Goal: Task Accomplishment & Management: Use online tool/utility

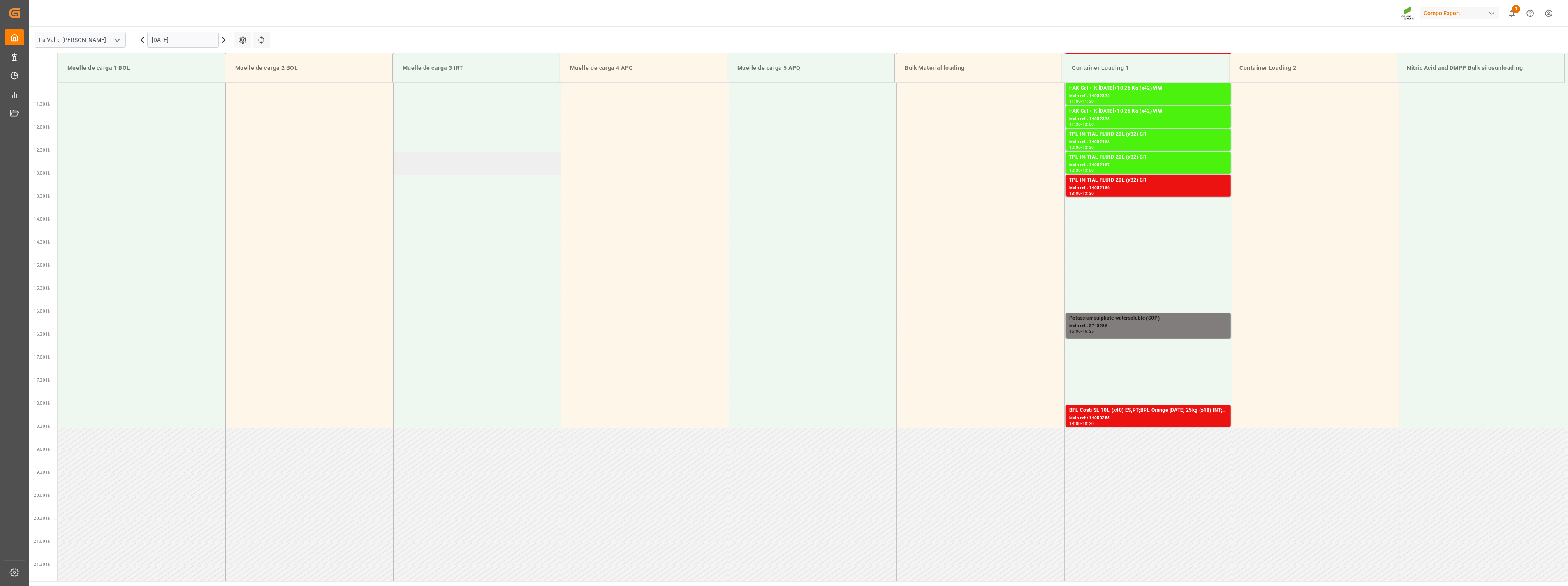
scroll to position [547, 0]
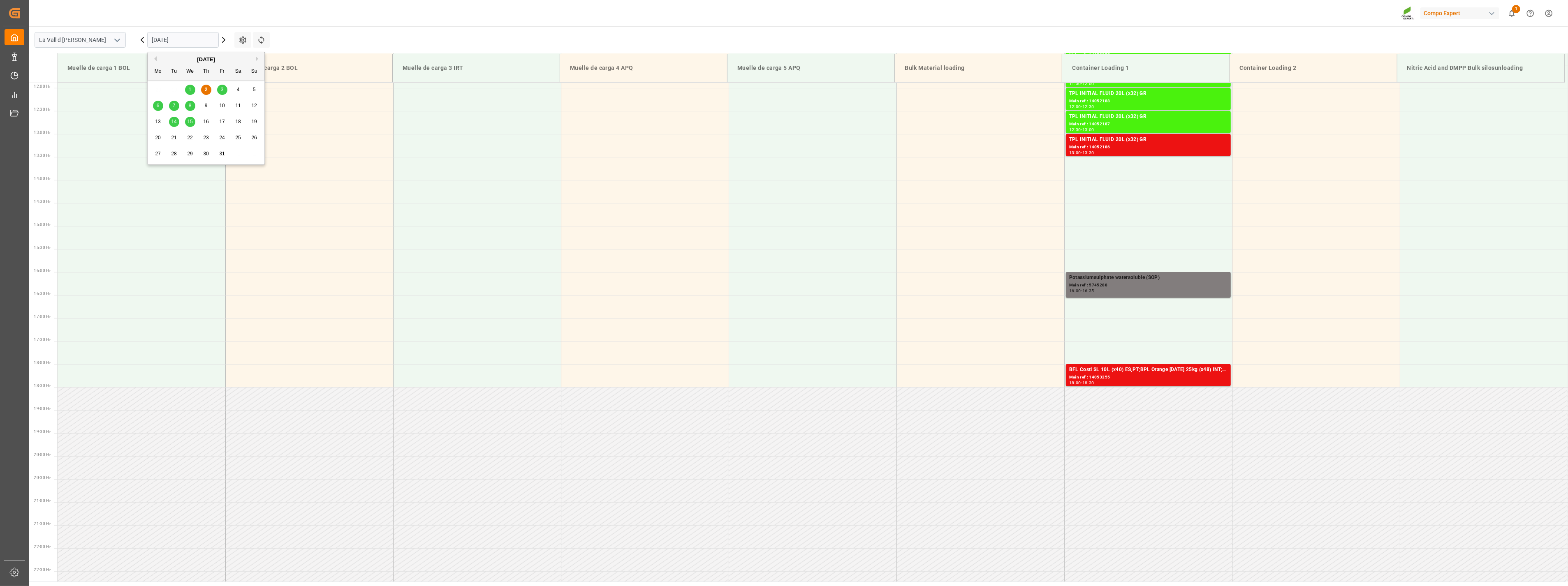
click at [180, 38] on input "[DATE]" at bounding box center [182, 40] width 72 height 15
click at [190, 108] on span "8" at bounding box center [190, 106] width 3 height 6
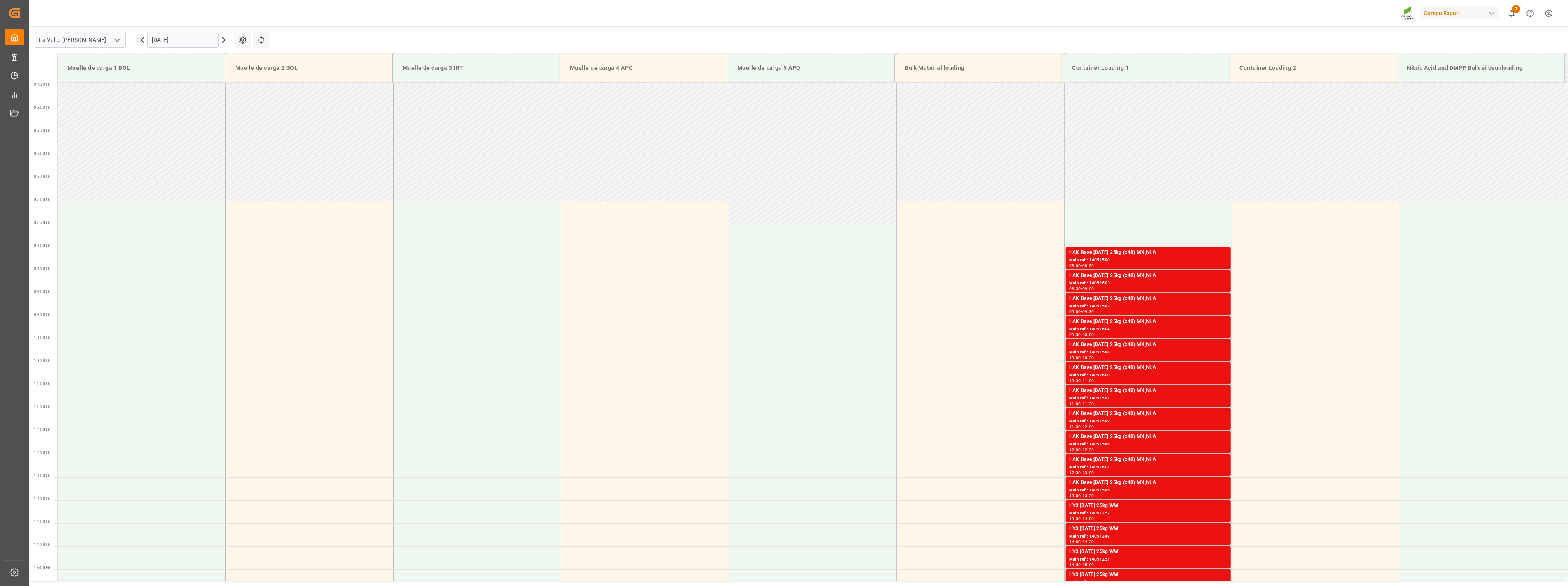
scroll to position [136, 0]
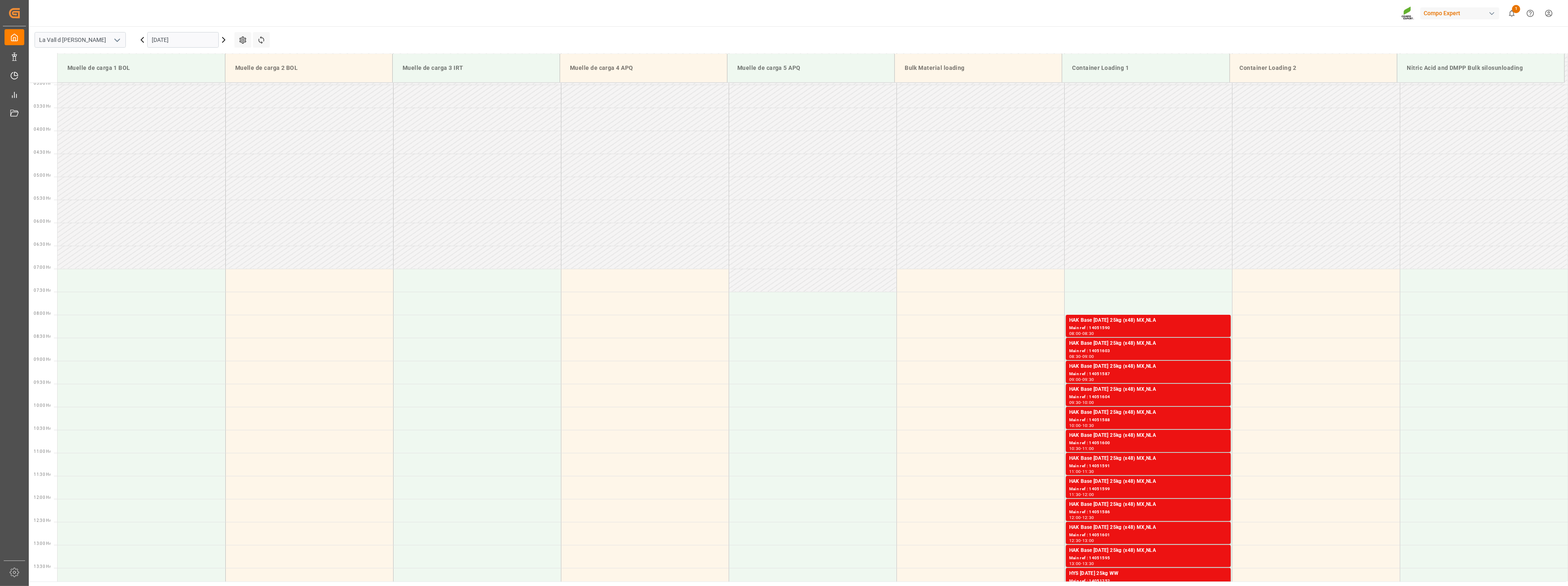
click at [189, 41] on input "[DATE]" at bounding box center [182, 40] width 72 height 15
click at [175, 104] on span "7" at bounding box center [174, 106] width 3 height 6
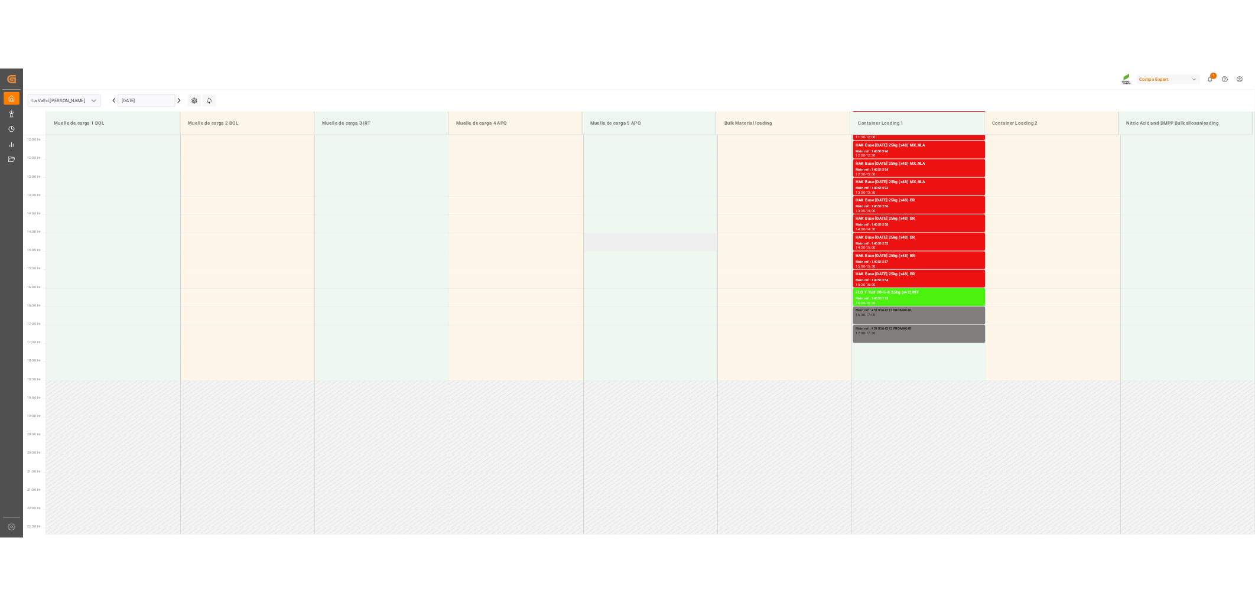
scroll to position [786, 0]
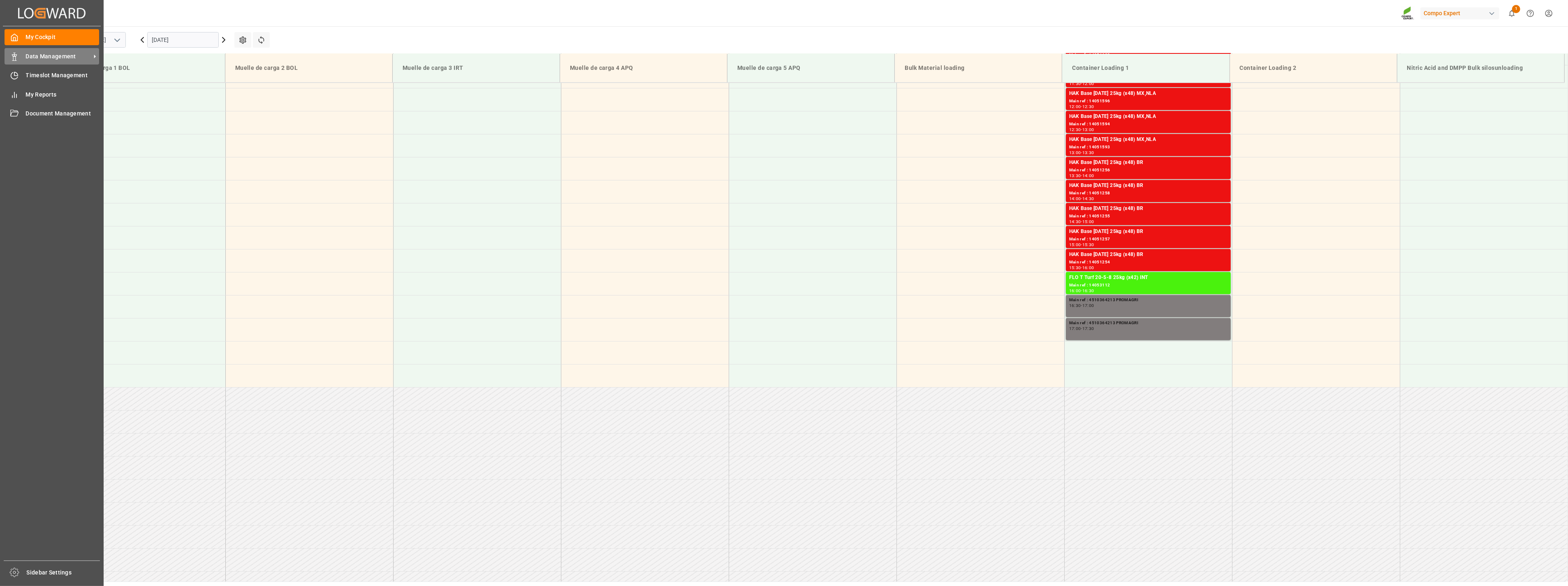
click at [37, 58] on span "Data Management" at bounding box center [58, 56] width 65 height 8
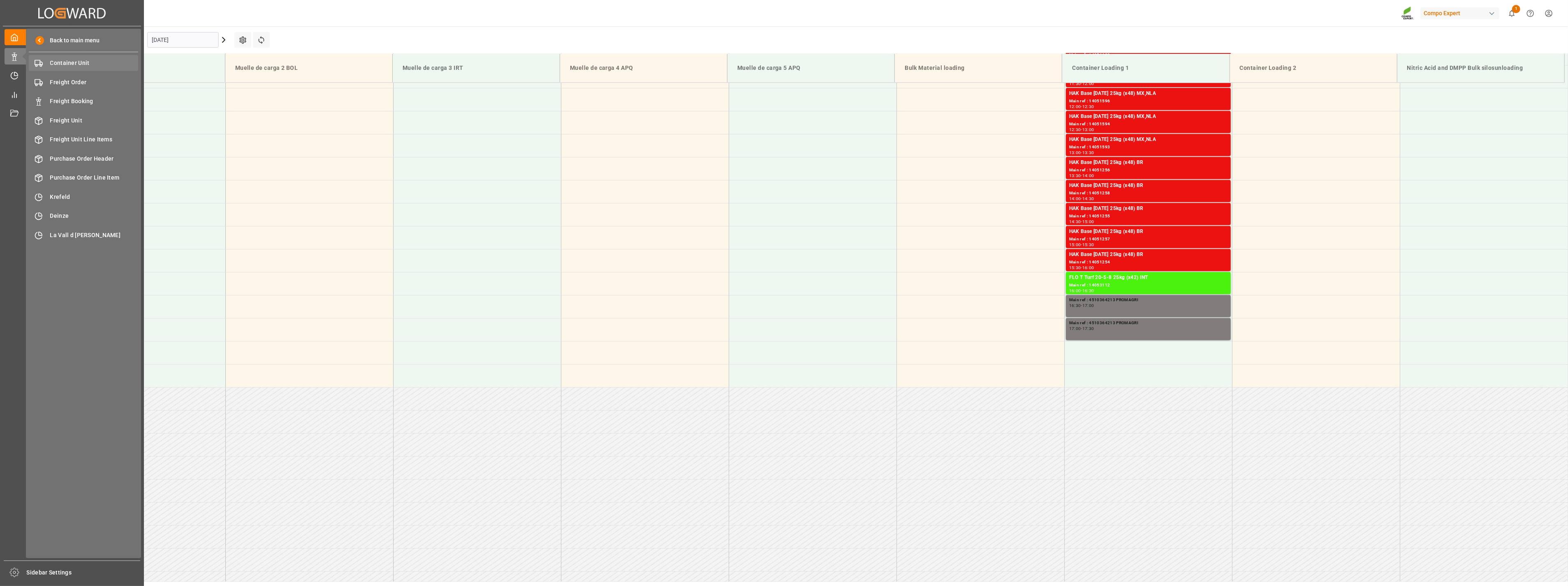
click at [83, 62] on span "Container Unit" at bounding box center [94, 63] width 88 height 8
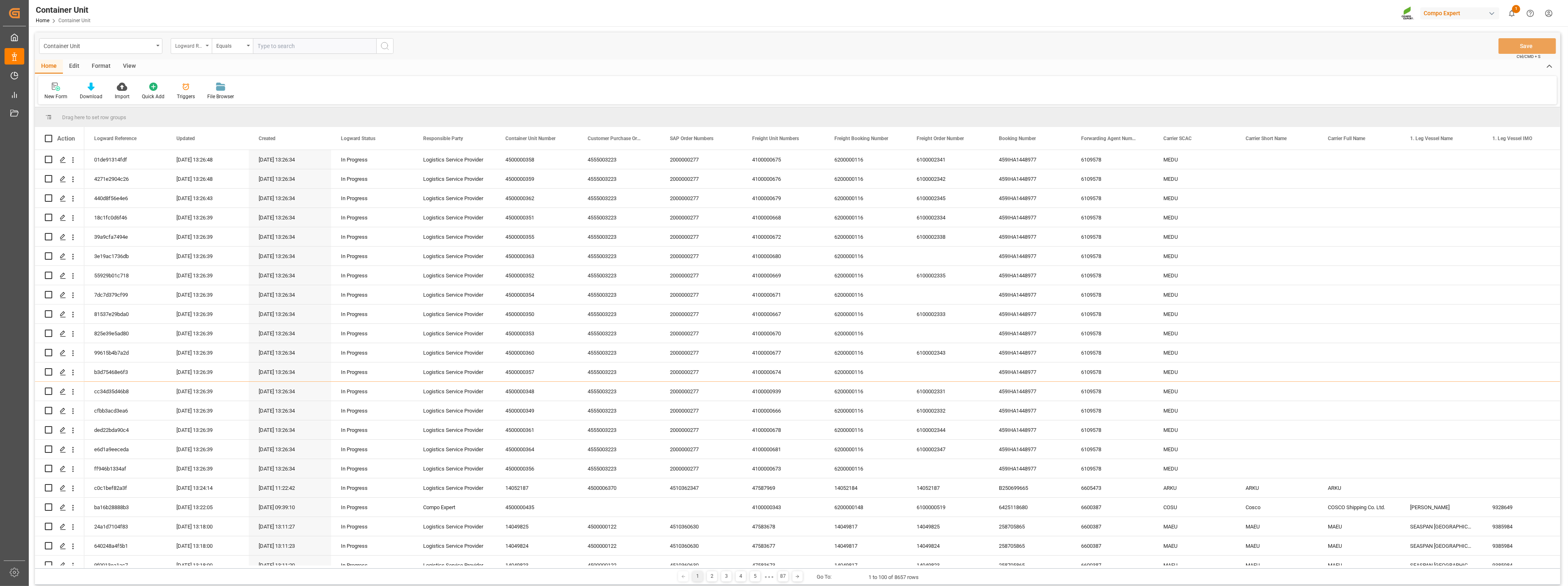
click at [203, 48] on div "Logward Reference" at bounding box center [191, 46] width 41 height 15
type input "sap"
click at [207, 68] on input "sap" at bounding box center [232, 65] width 116 height 13
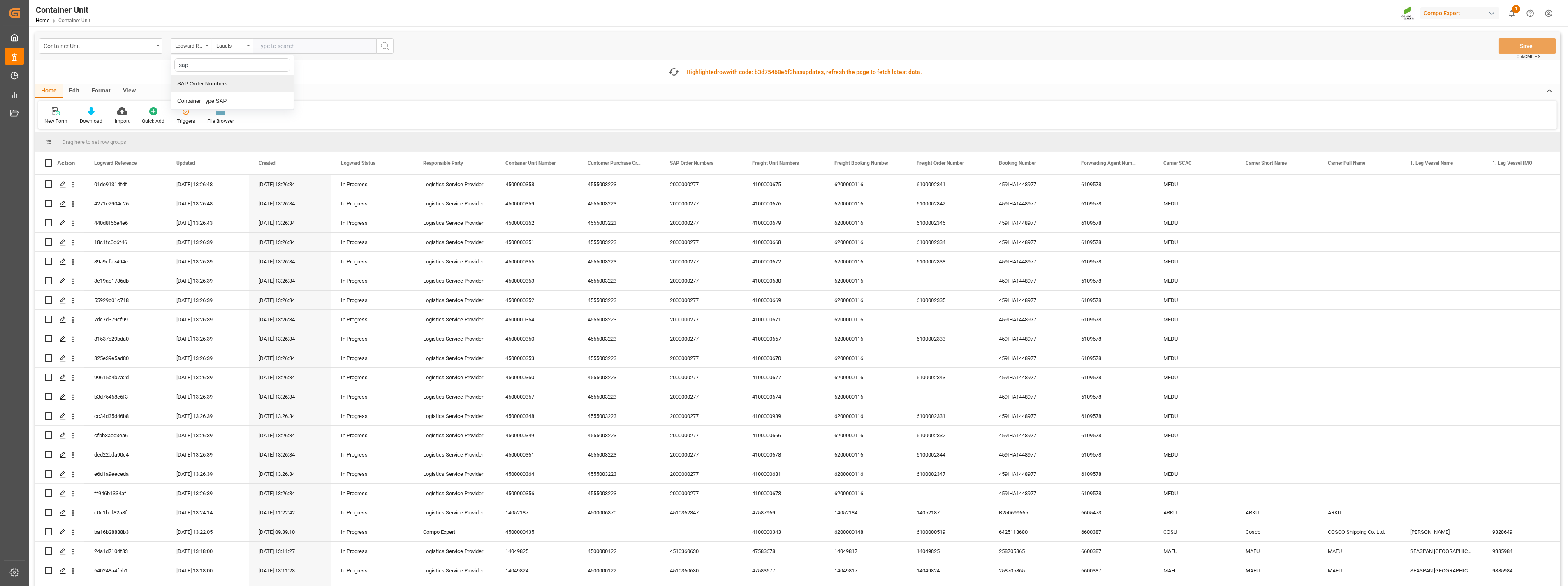
click at [217, 84] on div "SAP Order Numbers" at bounding box center [233, 84] width 123 height 17
click at [265, 47] on input "text" at bounding box center [314, 46] width 123 height 15
paste input "4510366624"
type input "4510366624;"
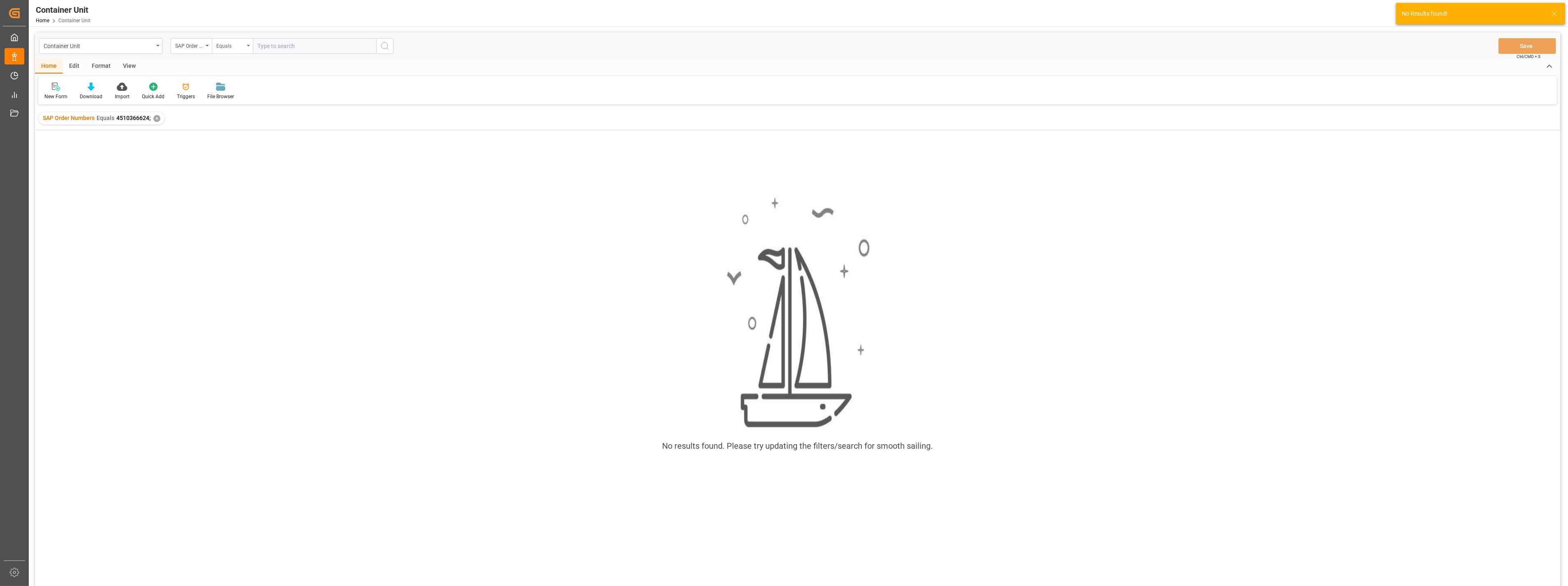
drag, startPoint x: 250, startPoint y: 44, endPoint x: 246, endPoint y: 51, distance: 8.1
click at [250, 44] on div "Equals" at bounding box center [232, 46] width 41 height 15
click at [228, 106] on div "Fuzzy search" at bounding box center [274, 101] width 123 height 17
click at [302, 54] on div "Container Unit SAP Order Numbers Fuzzy search Save Ctrl/CMD + S" at bounding box center [797, 46] width 1526 height 27
click at [313, 47] on input "text" at bounding box center [314, 46] width 123 height 15
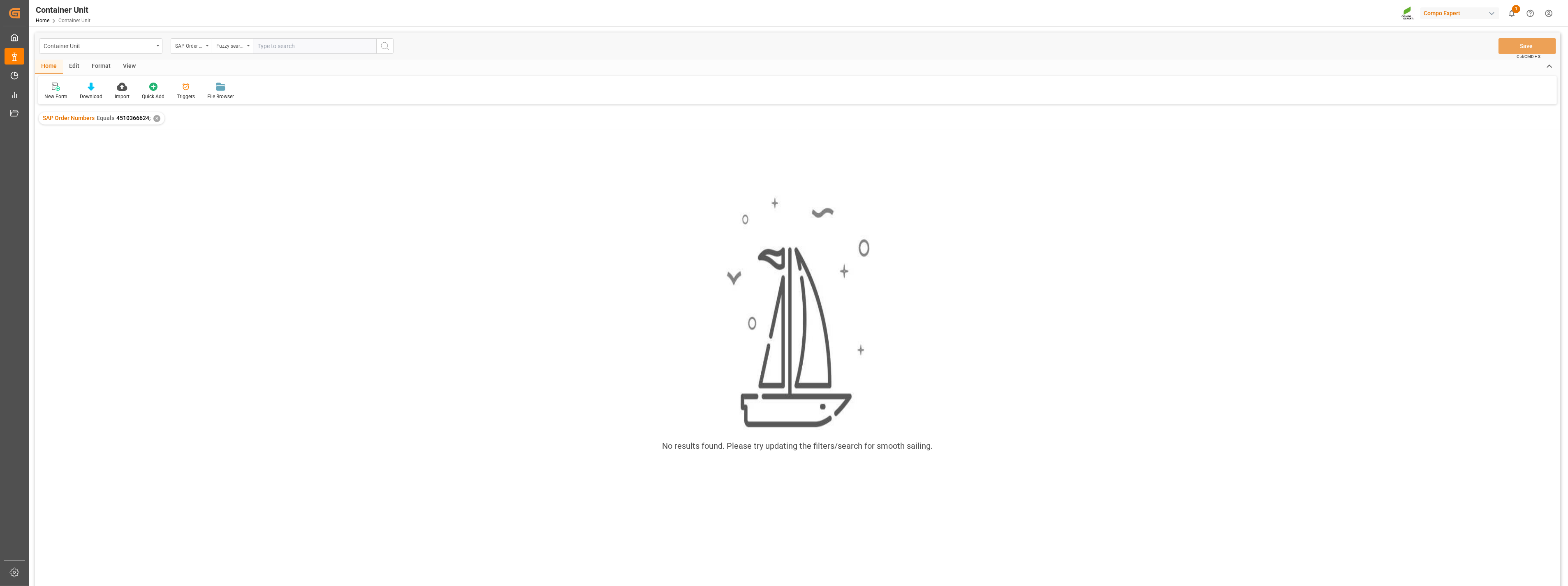
paste input "4510366624"
type input "4510366624"
click at [159, 120] on div "SAP Order Numbers Equals 4510366624; ✕" at bounding box center [102, 118] width 126 height 13
click at [157, 117] on div "✕" at bounding box center [157, 118] width 7 height 7
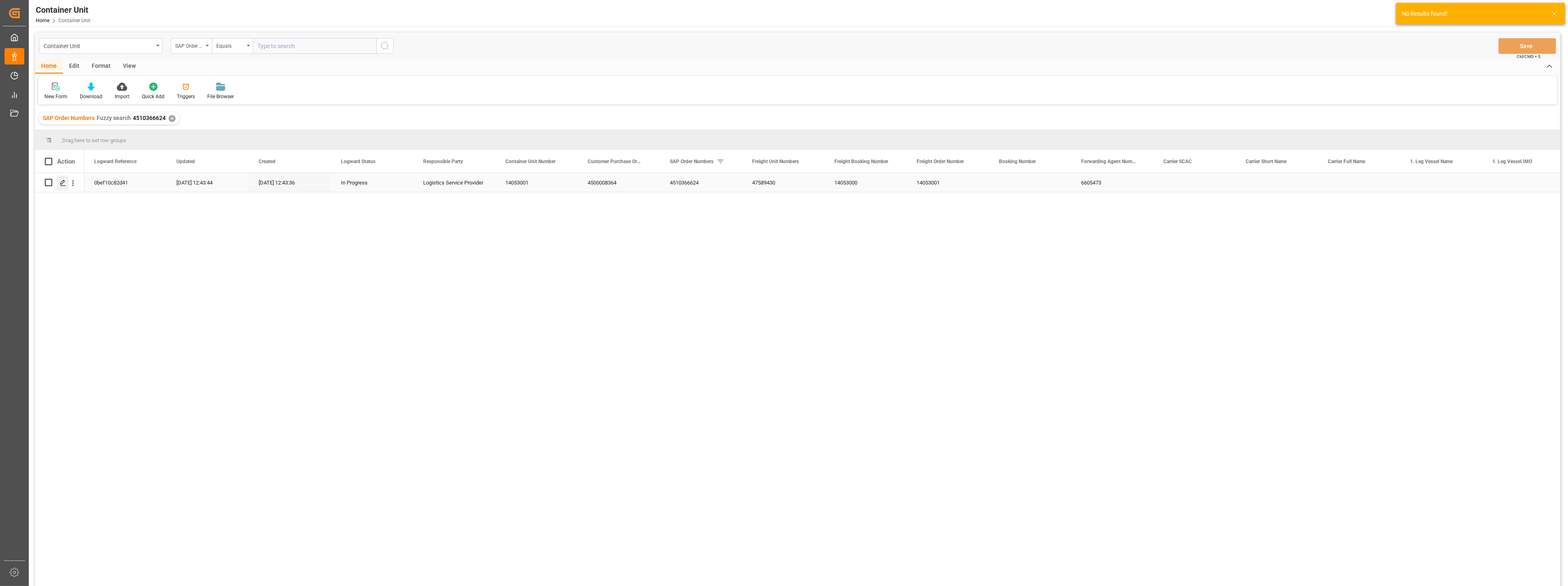
click at [63, 182] on polygon "Press SPACE to select this row." at bounding box center [63, 182] width 4 height 4
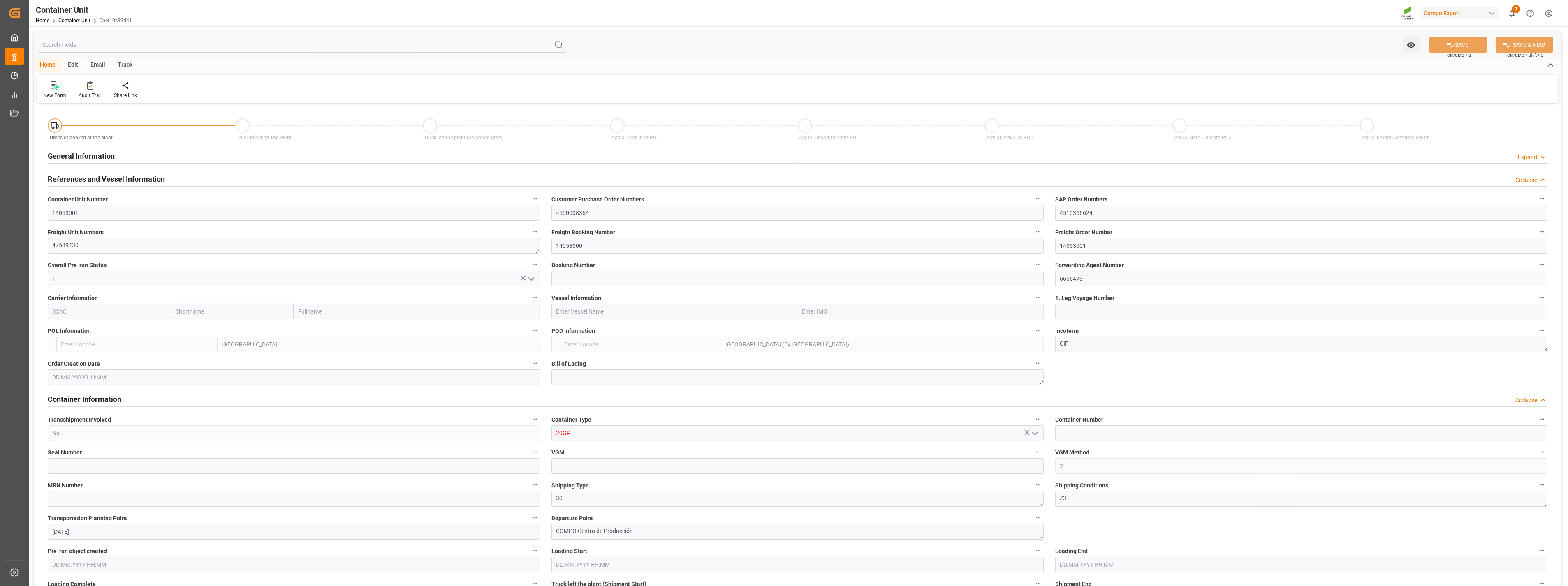
type input "ESVLC"
type input "INMAA"
type input "7"
type input "0"
type input "7"
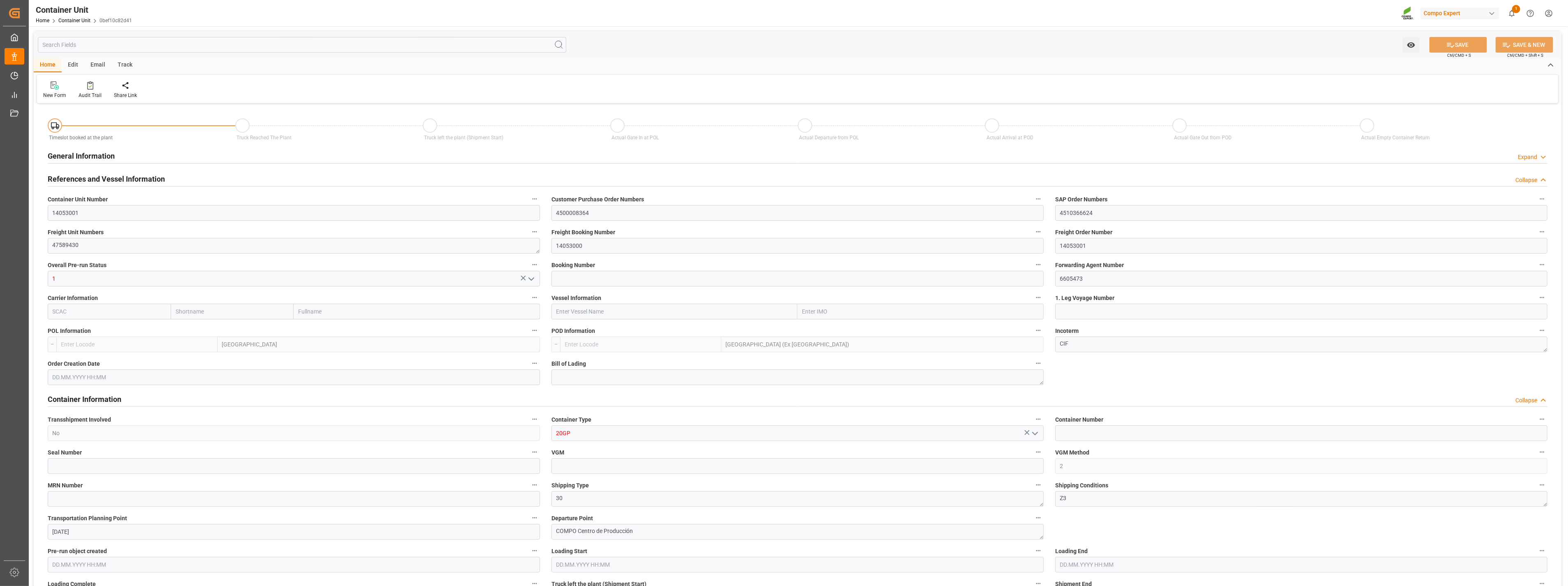
type input "0"
type input "10"
type input "12288"
type input "[DATE] 12:43"
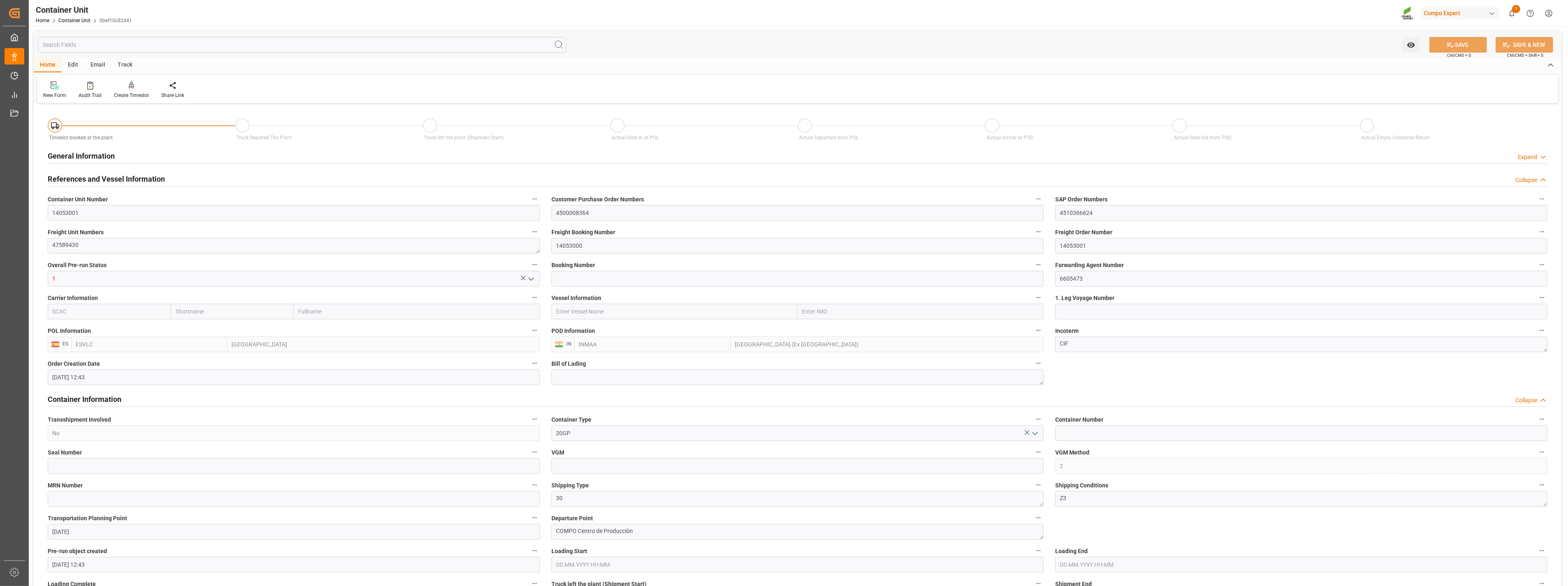
type input "[DATE]"
click at [133, 84] on div at bounding box center [132, 85] width 35 height 8
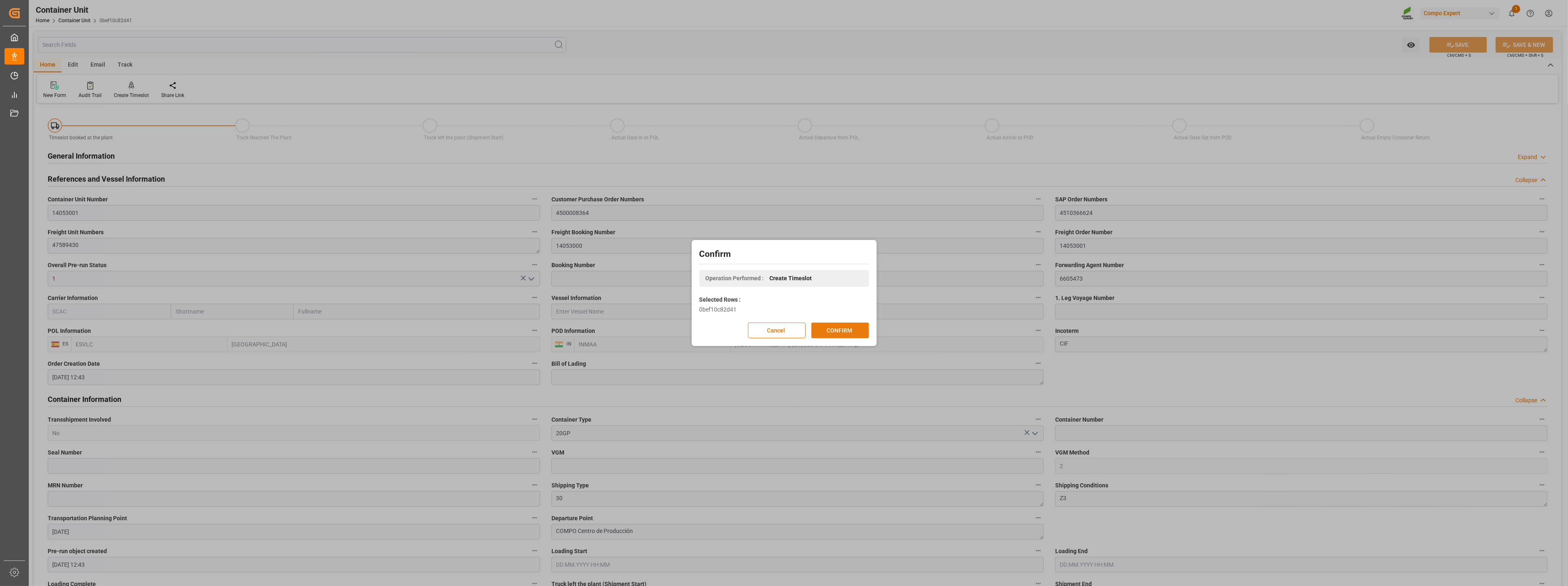
click at [833, 325] on button "CONFIRM" at bounding box center [840, 331] width 58 height 15
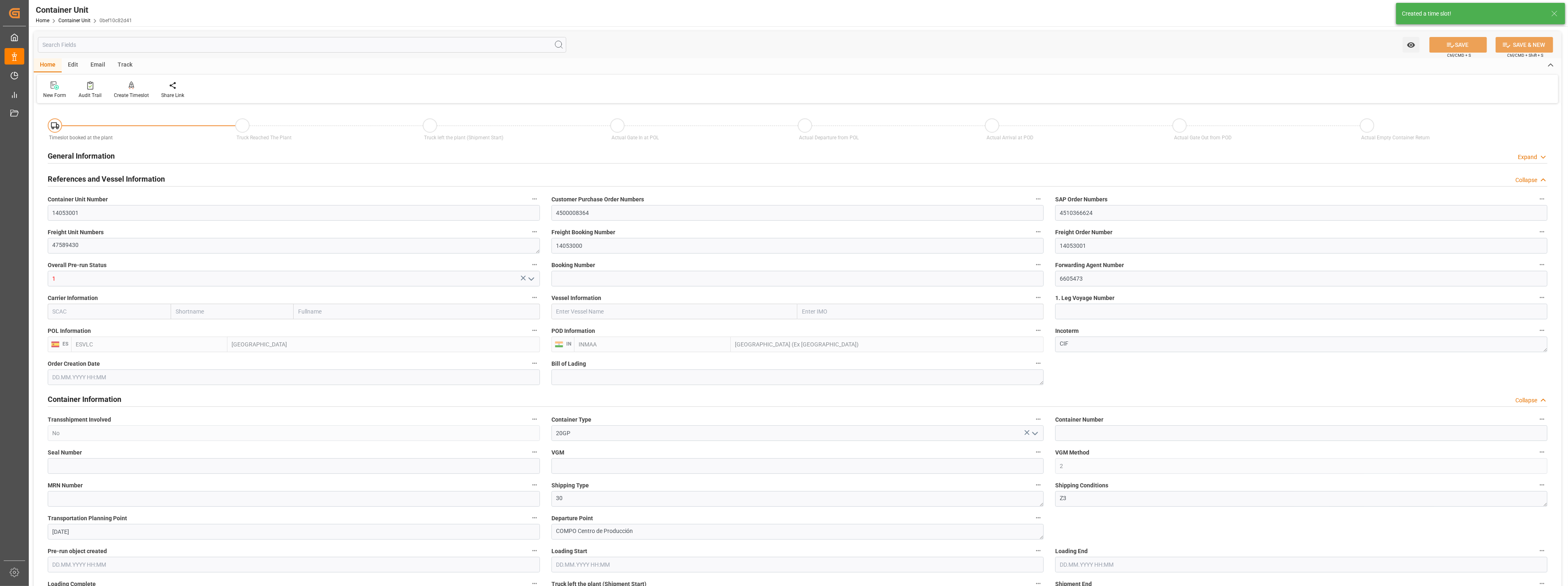
type input "[DATE] 12:43"
type input "[DATE]"
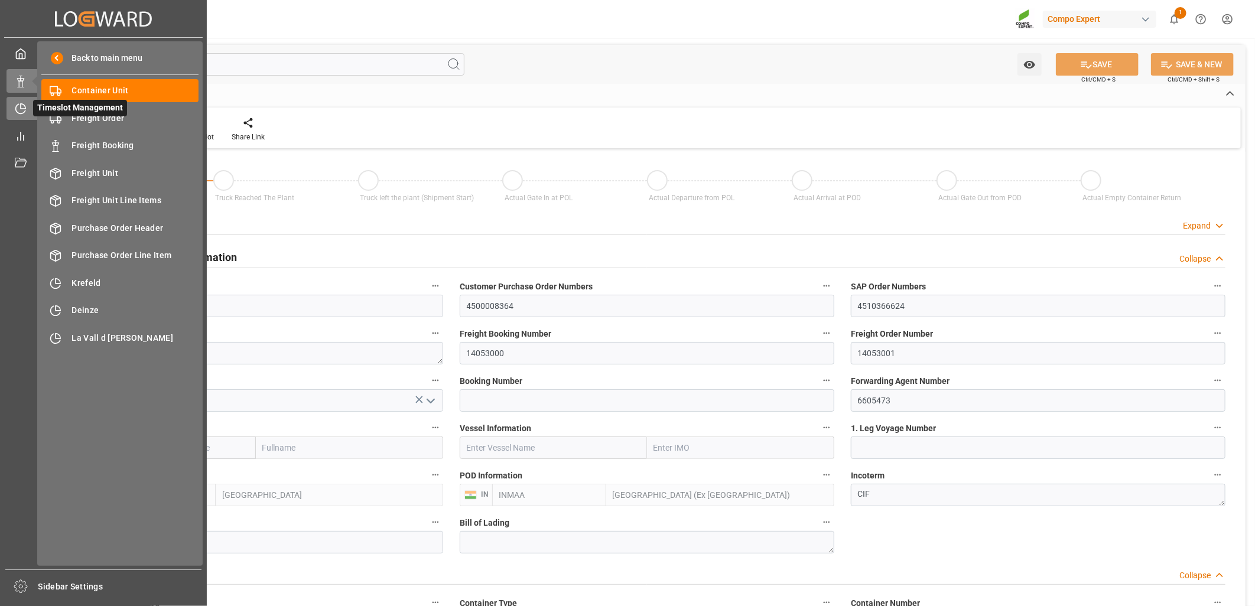
click at [24, 105] on icon at bounding box center [23, 106] width 5 height 5
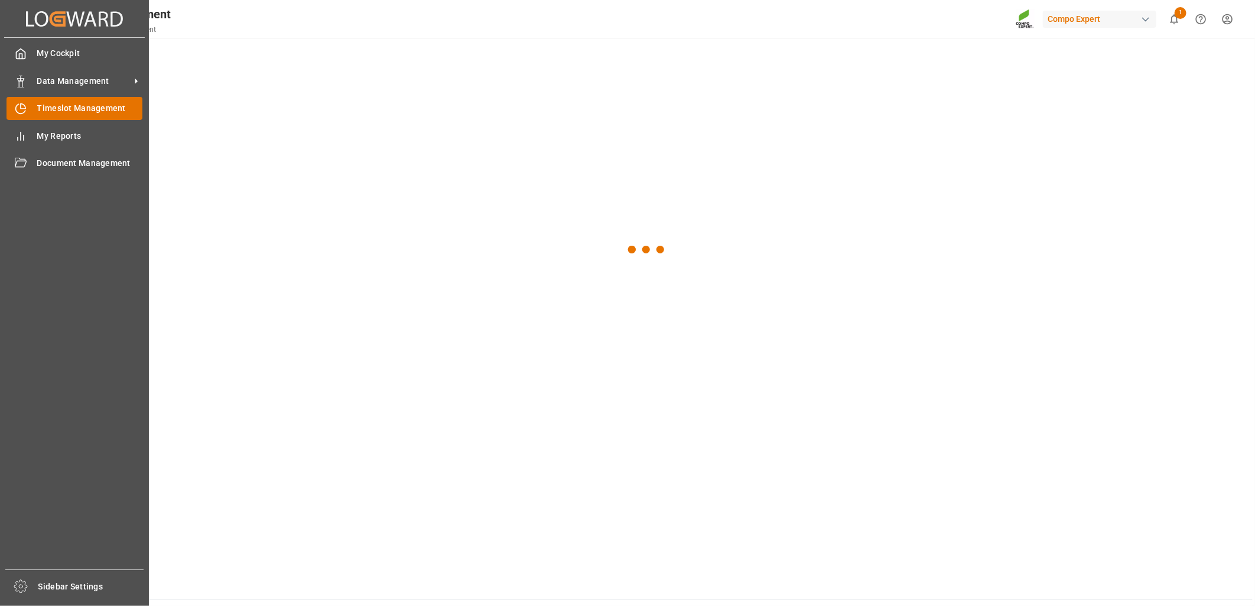
click at [74, 109] on span "Timeslot Management" at bounding box center [90, 108] width 106 height 12
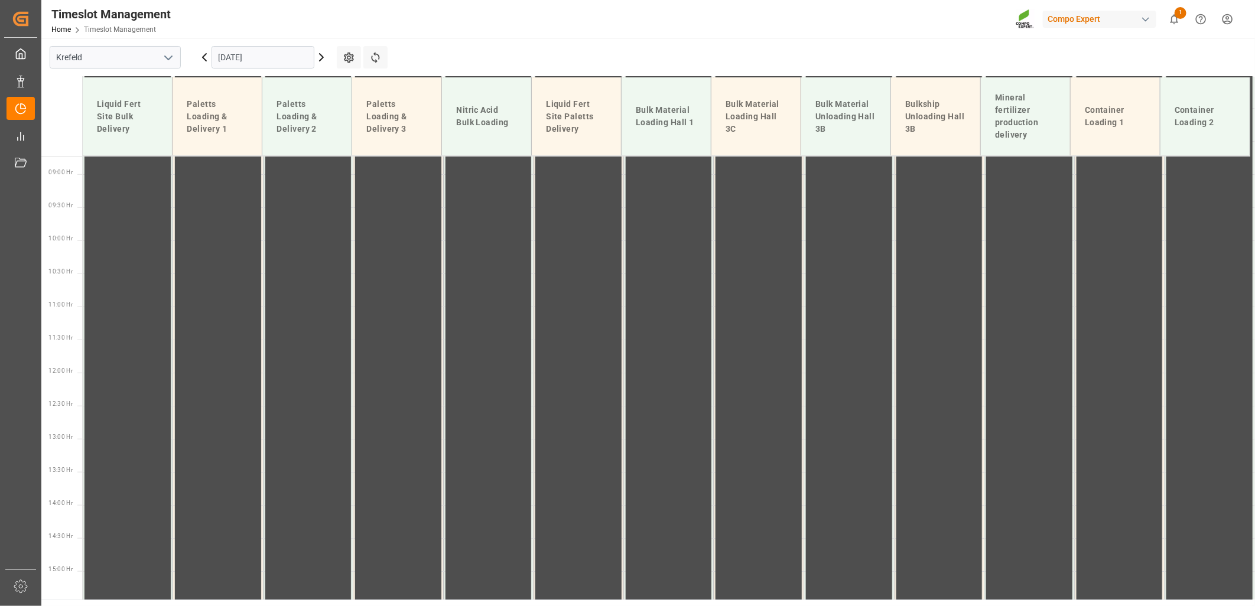
scroll to position [364, 0]
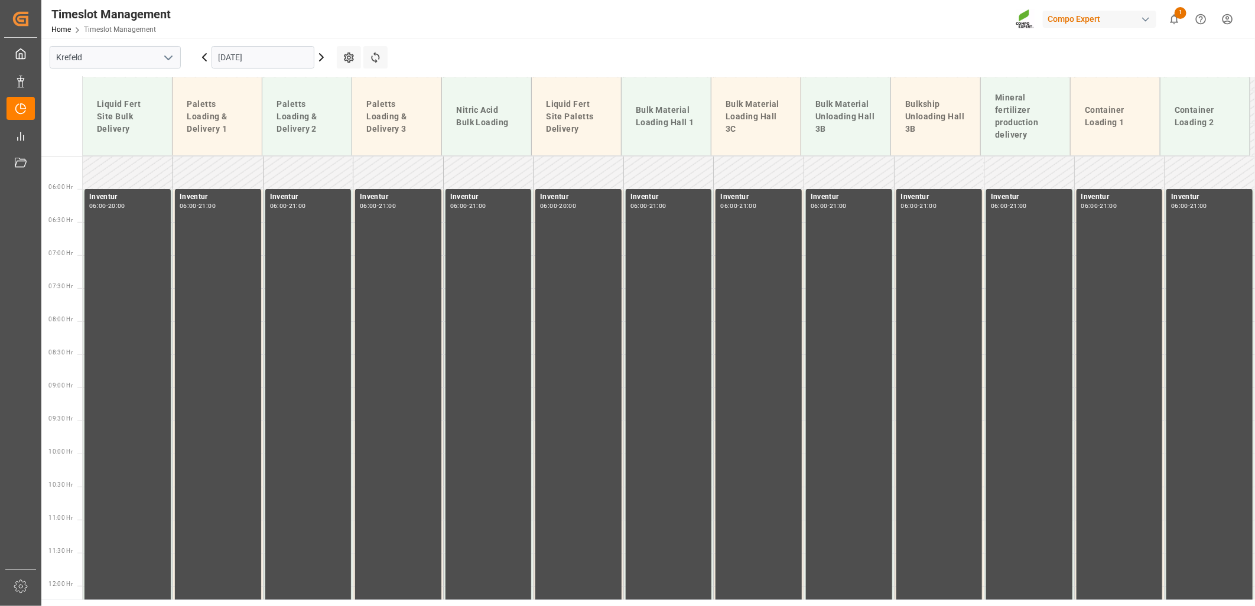
click at [175, 63] on button "open menu" at bounding box center [168, 57] width 18 height 18
click at [96, 131] on div "La Vall d [PERSON_NAME]" at bounding box center [115, 136] width 130 height 27
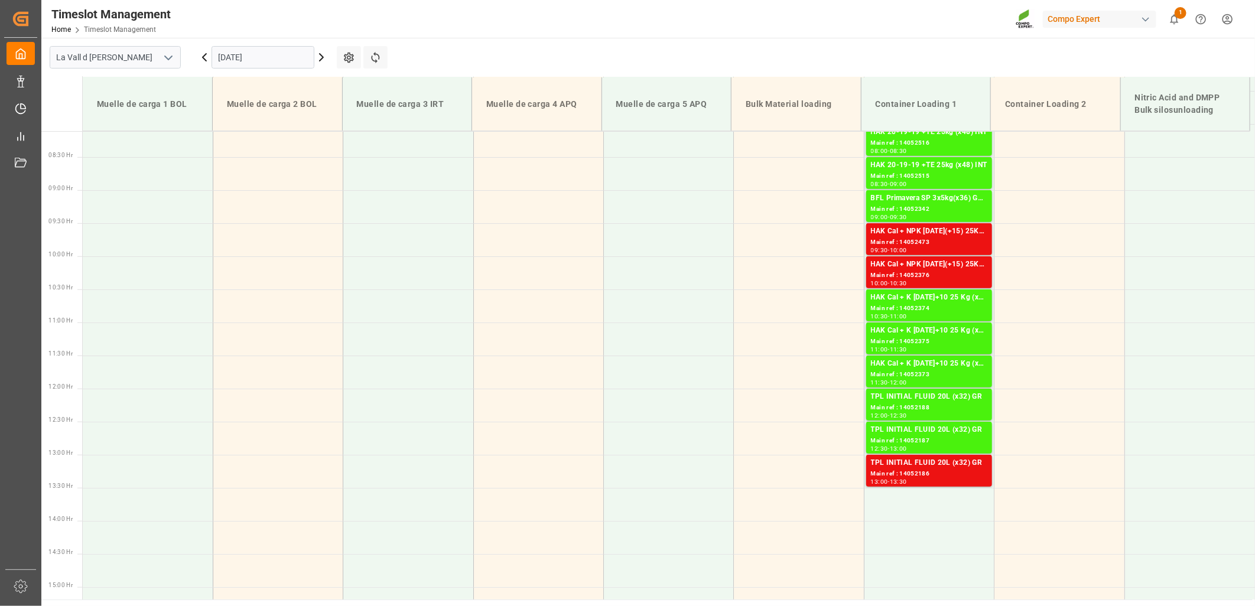
scroll to position [274, 0]
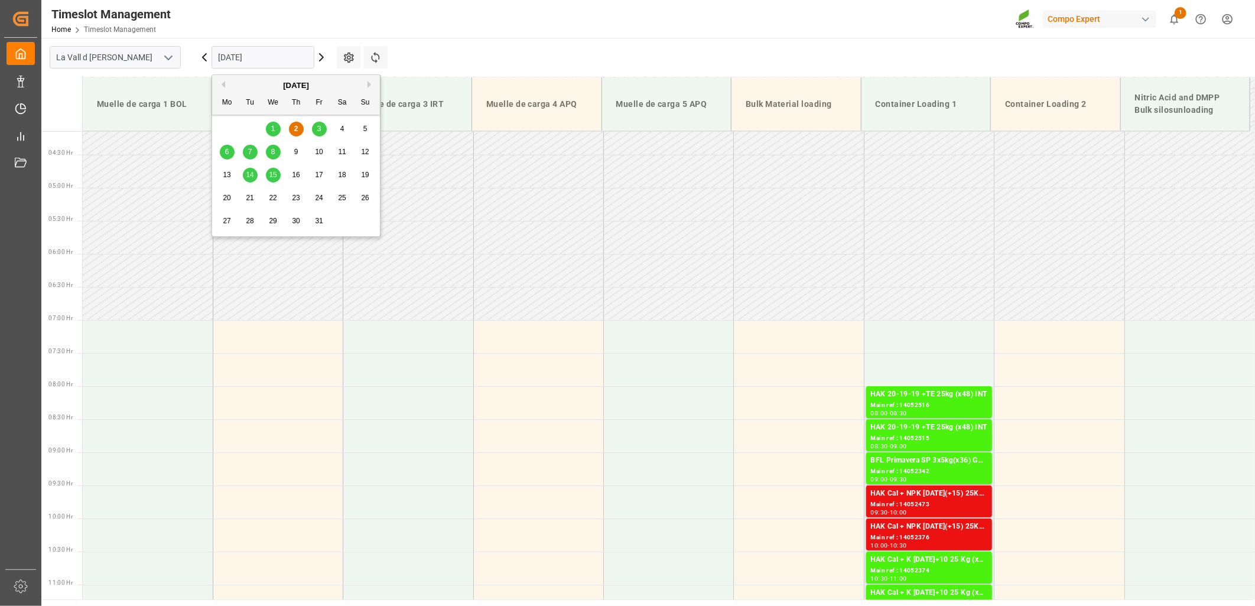
click at [266, 59] on input "[DATE]" at bounding box center [262, 57] width 103 height 22
click at [227, 152] on span "6" at bounding box center [227, 152] width 4 height 8
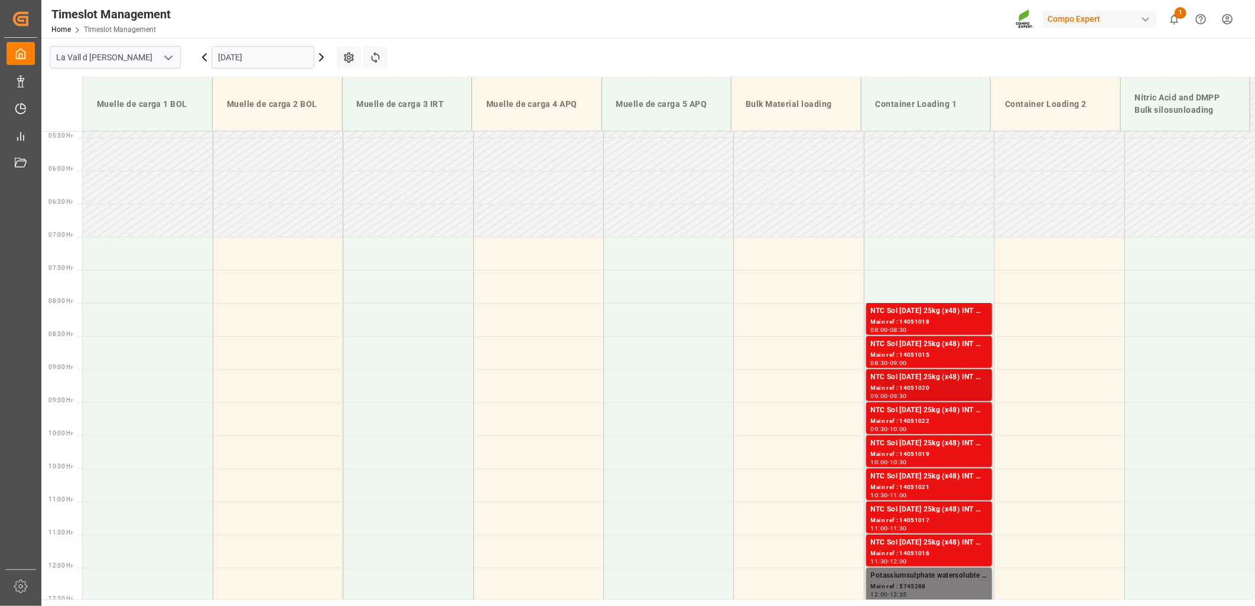
scroll to position [340, 0]
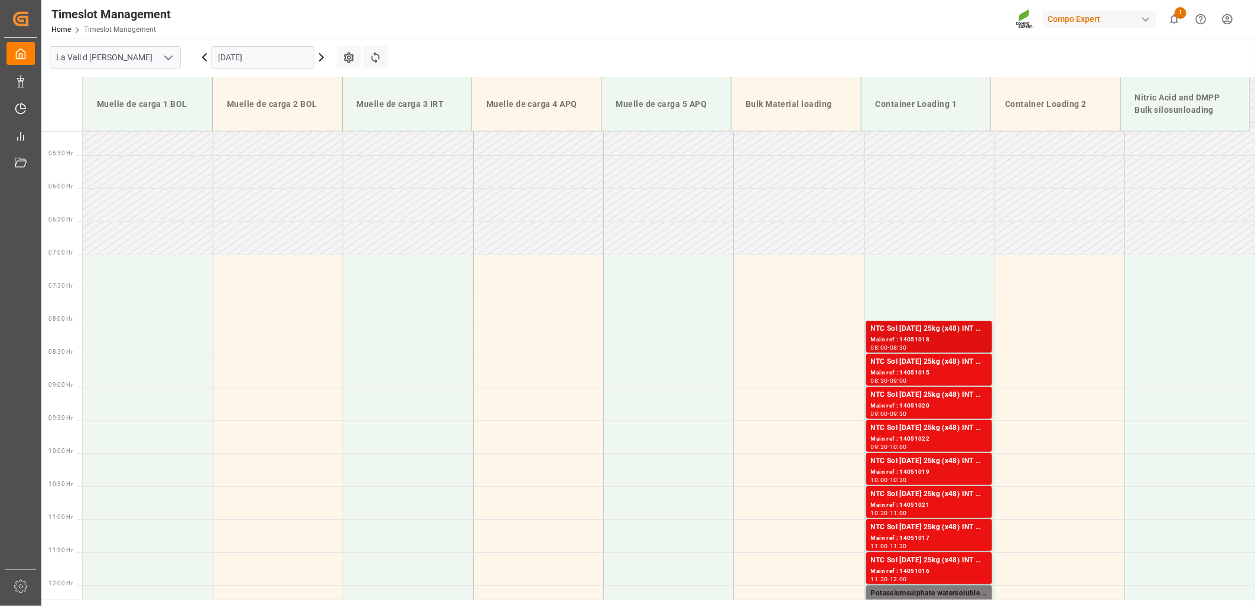
click at [898, 338] on div "Main ref : 14051018" at bounding box center [929, 340] width 116 height 10
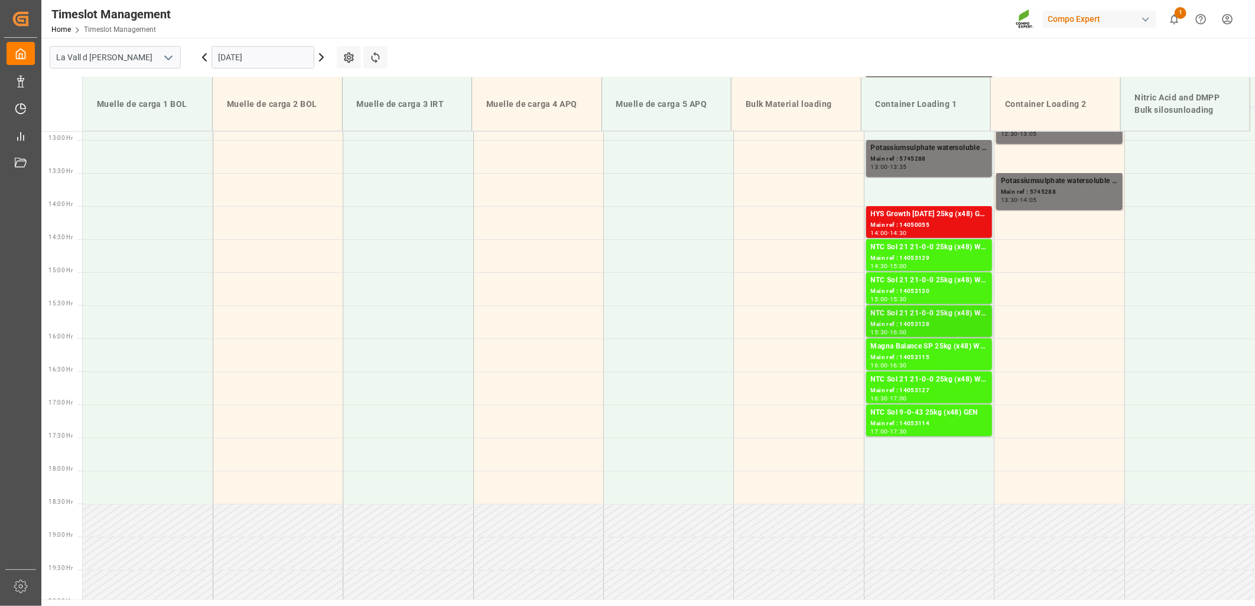
scroll to position [865, 0]
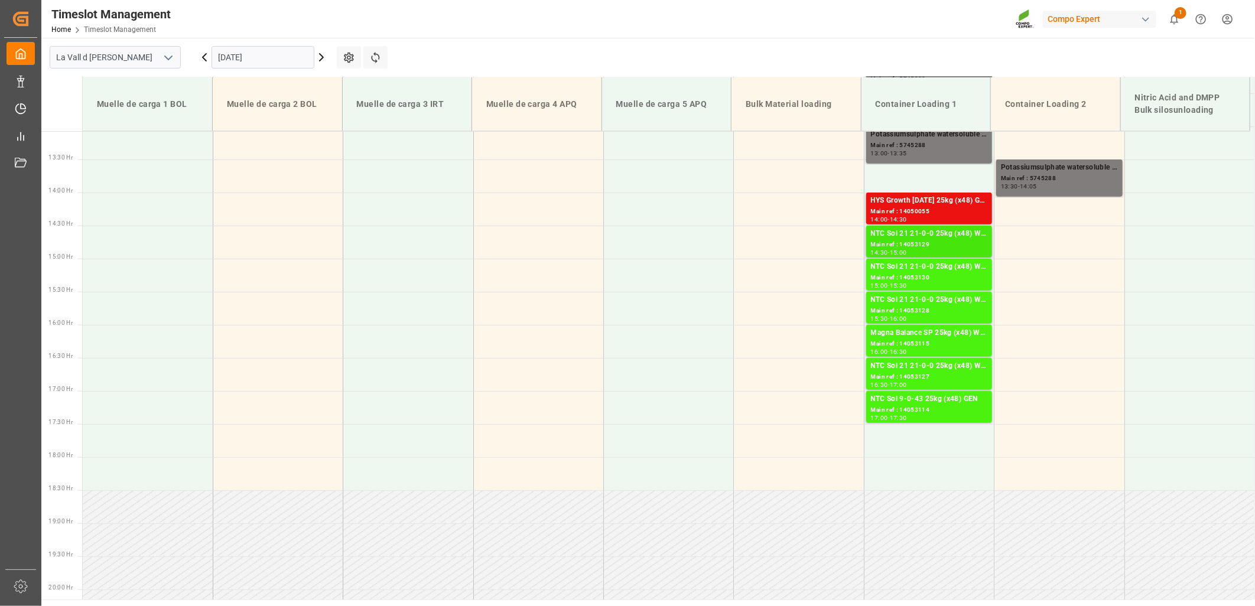
click at [866, 249] on div "NTC Sol 21 21-0-0 25kg (x48) WW Main ref : 14053129 14:30 - 15:00" at bounding box center [929, 242] width 126 height 32
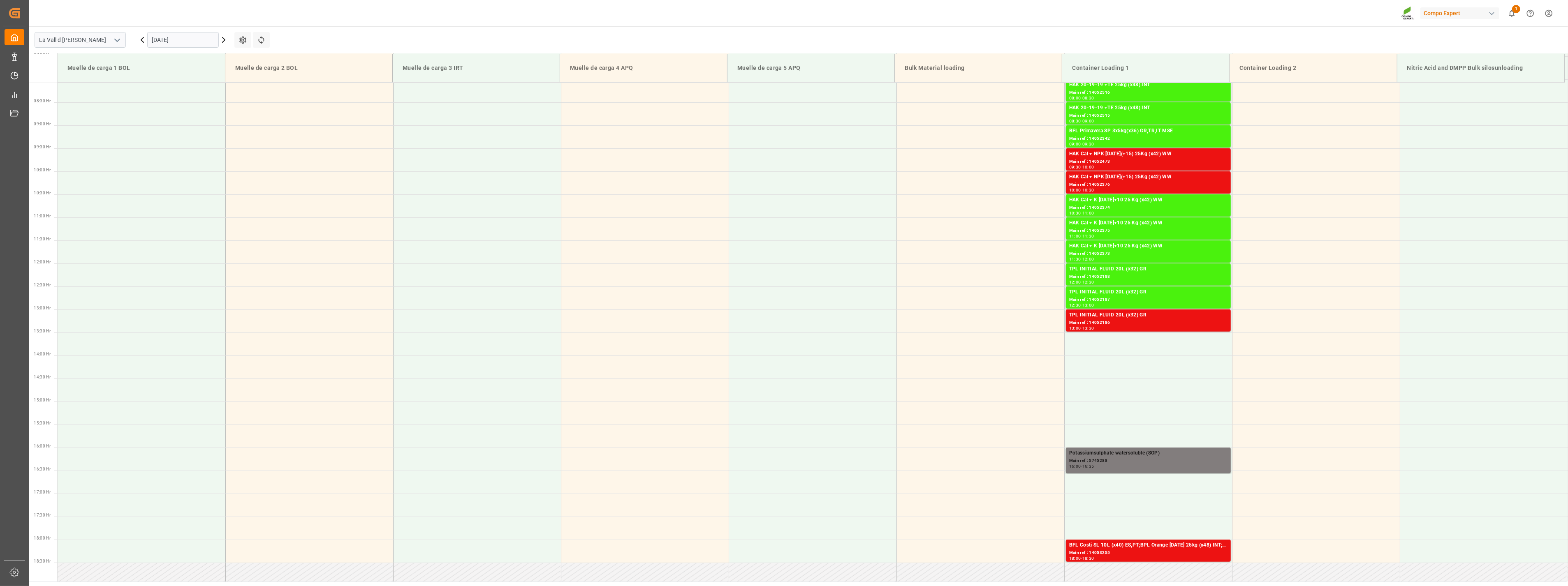
scroll to position [547, 0]
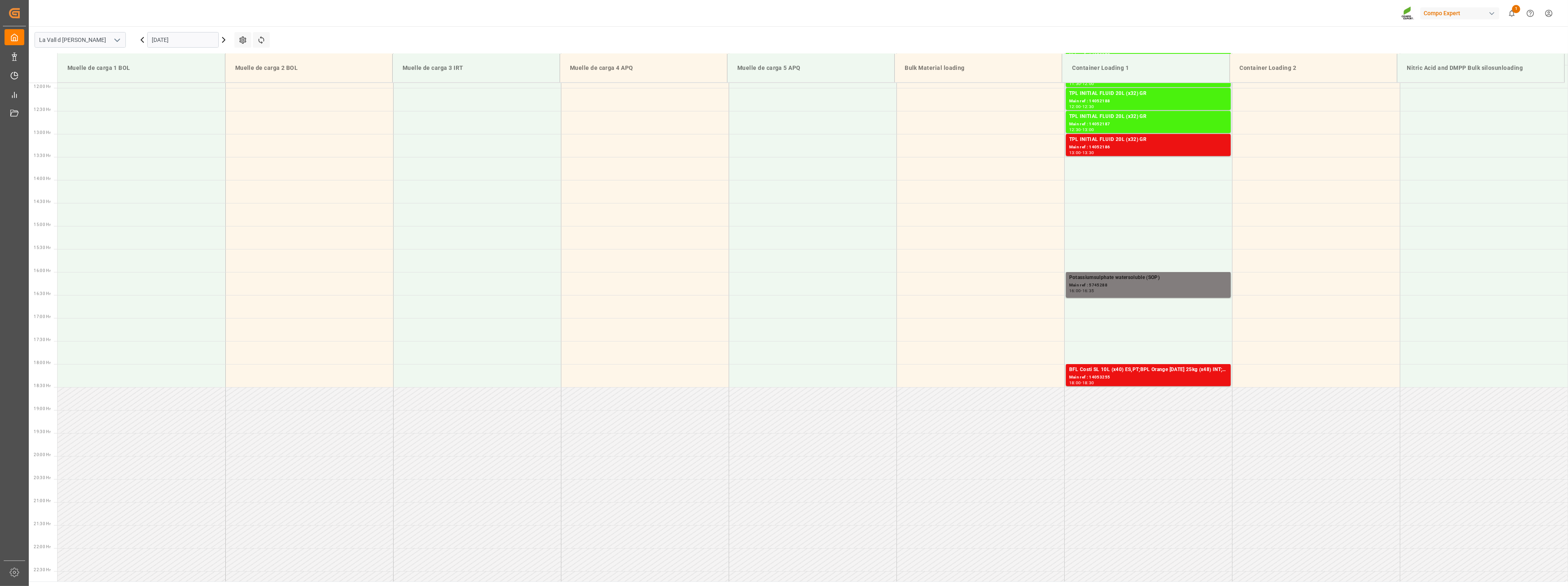
click at [171, 39] on input "[DATE]" at bounding box center [182, 40] width 72 height 15
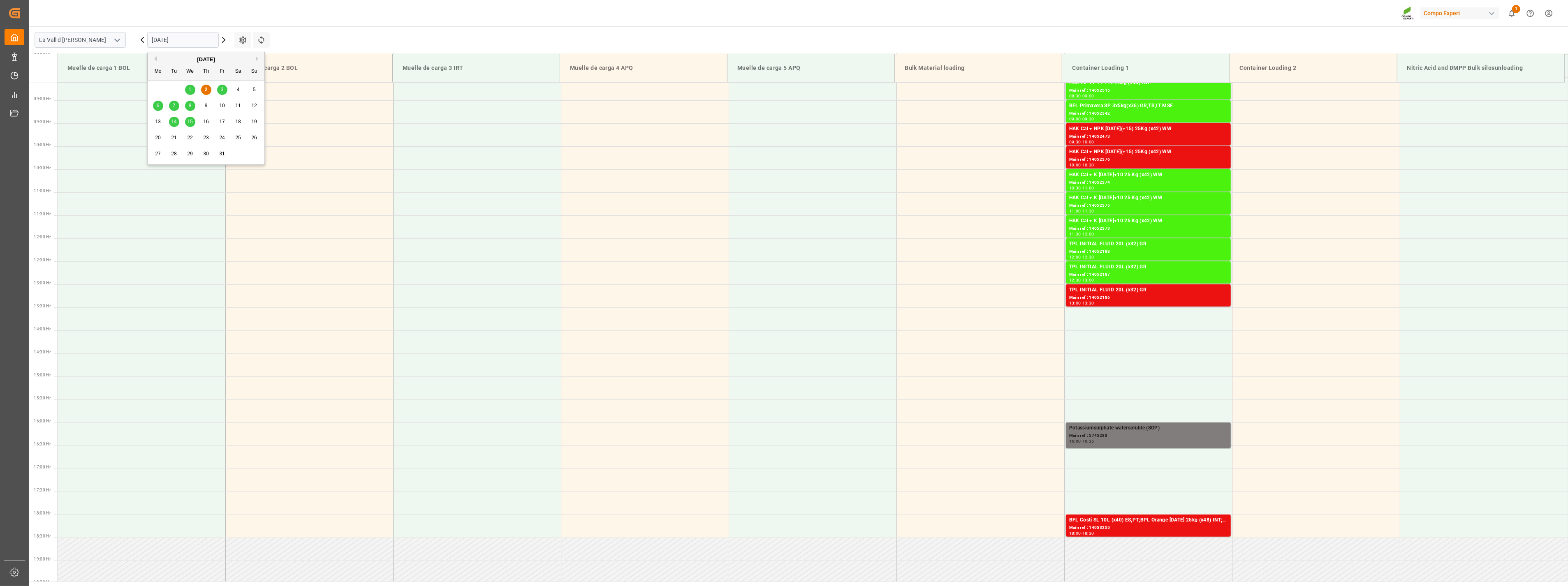
scroll to position [410, 0]
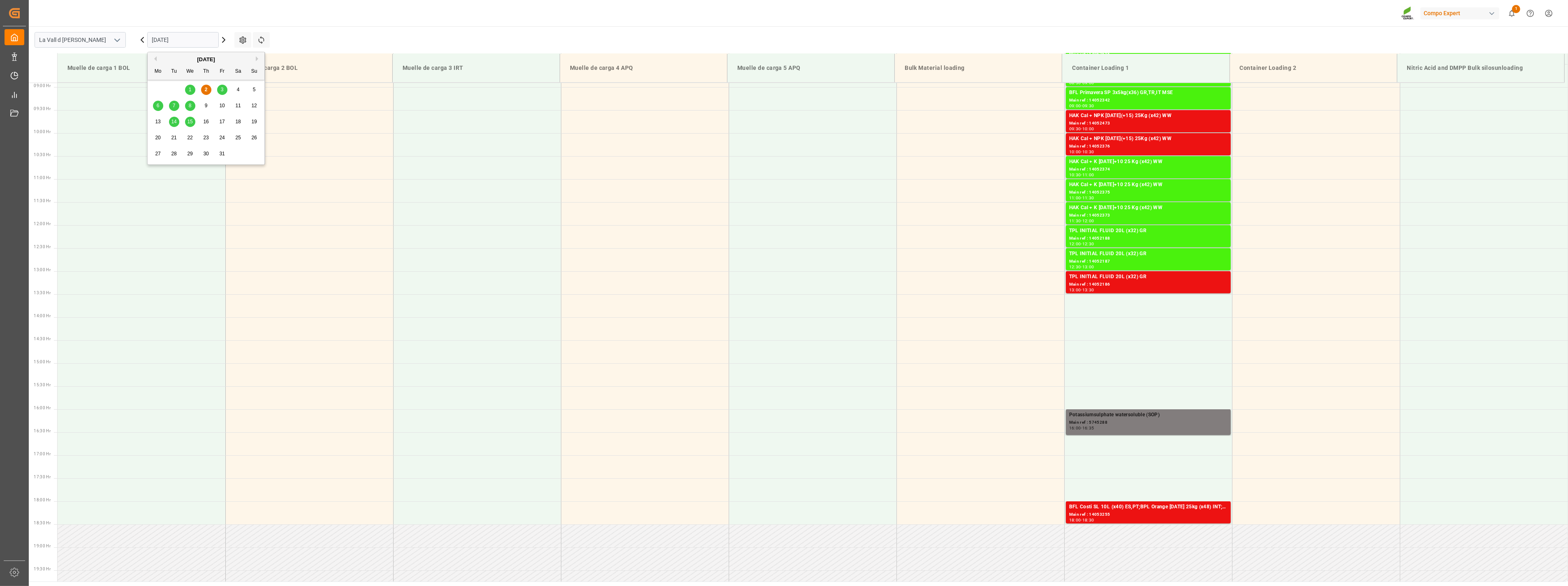
click at [175, 105] on div "7" at bounding box center [174, 106] width 10 height 10
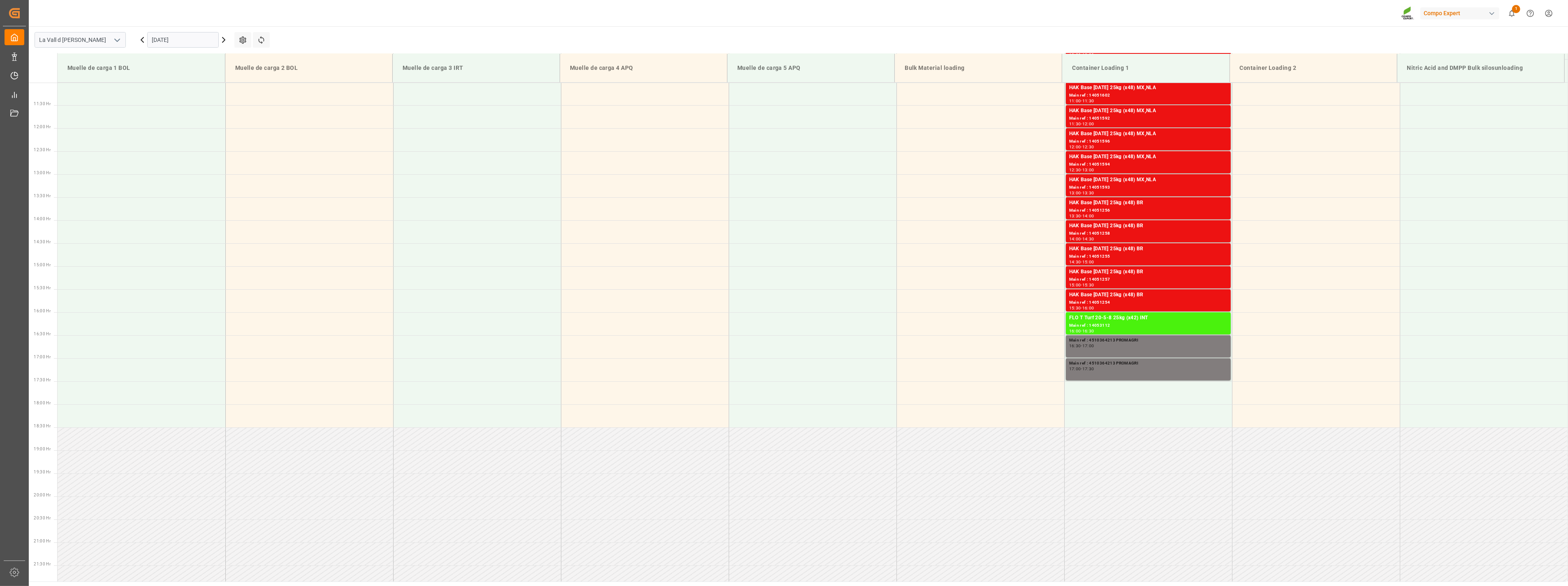
scroll to position [547, 0]
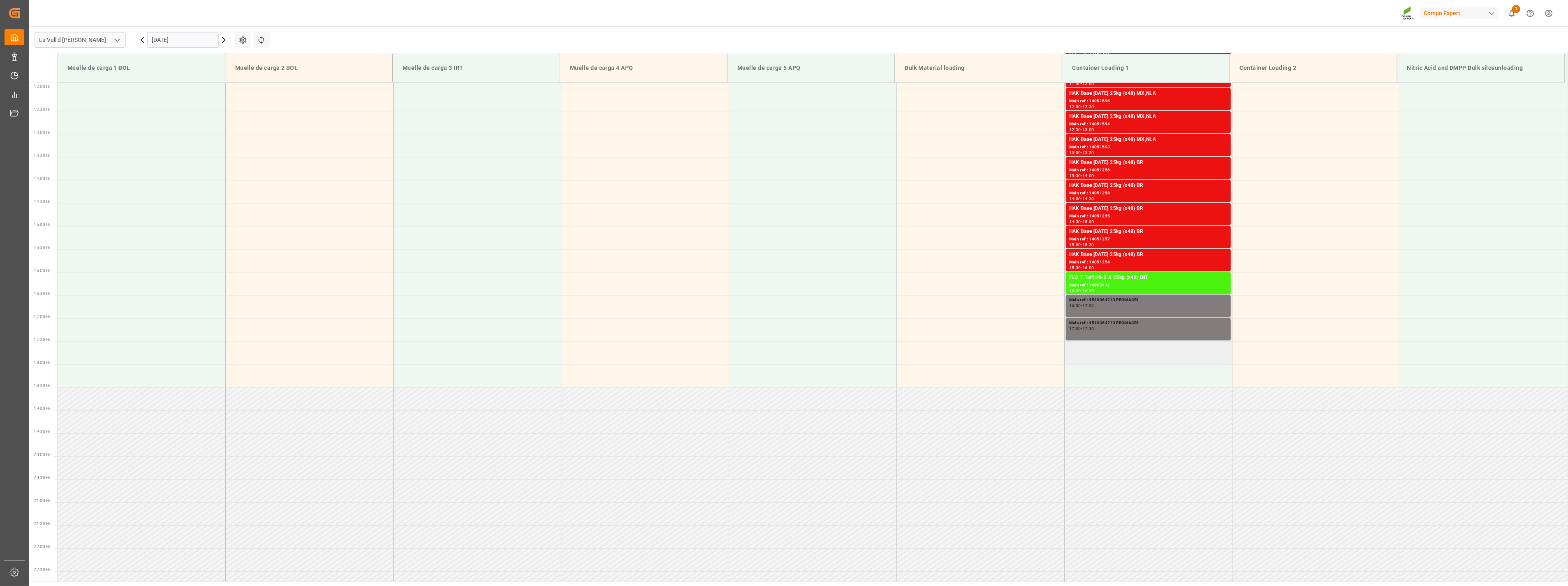
click at [1115, 351] on td at bounding box center [1148, 352] width 168 height 23
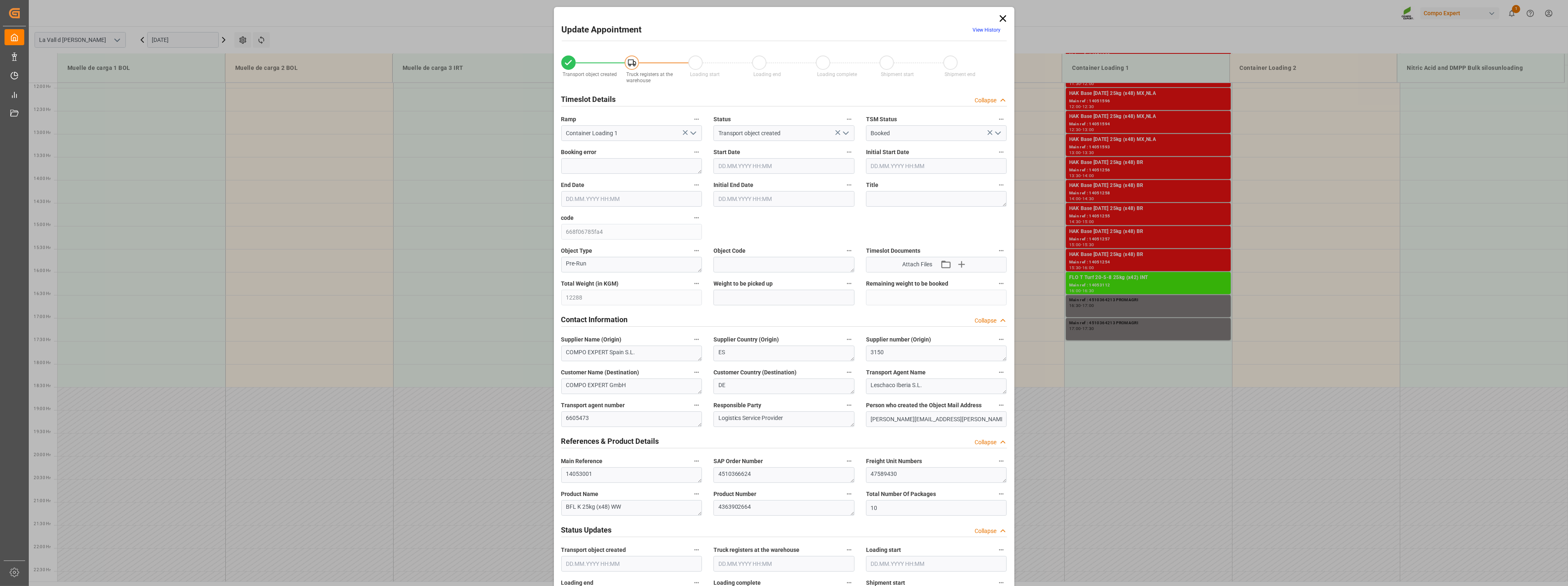
type input "12288"
type input "10"
type input "[DATE] 17:30"
type input "[DATE] 18:00"
type input "[DATE] 12:43"
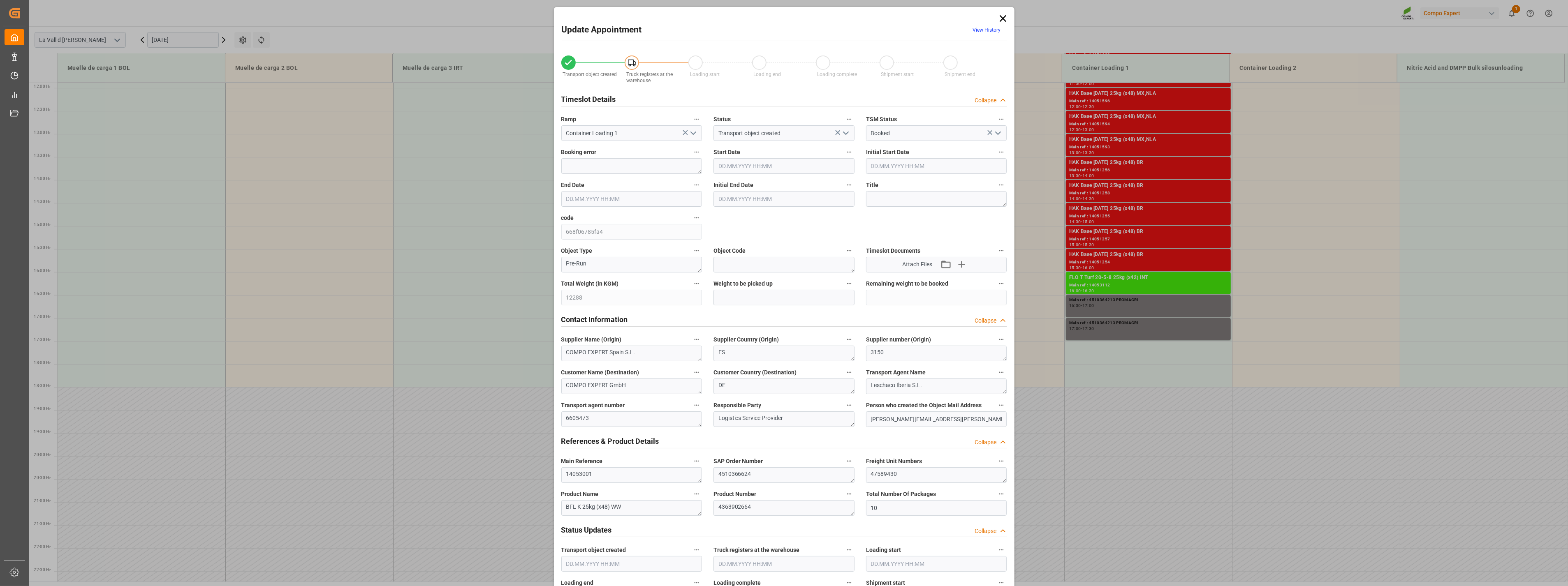
type input "[DATE] 11:27"
click at [738, 298] on input "text" at bounding box center [784, 297] width 141 height 15
type input "12288"
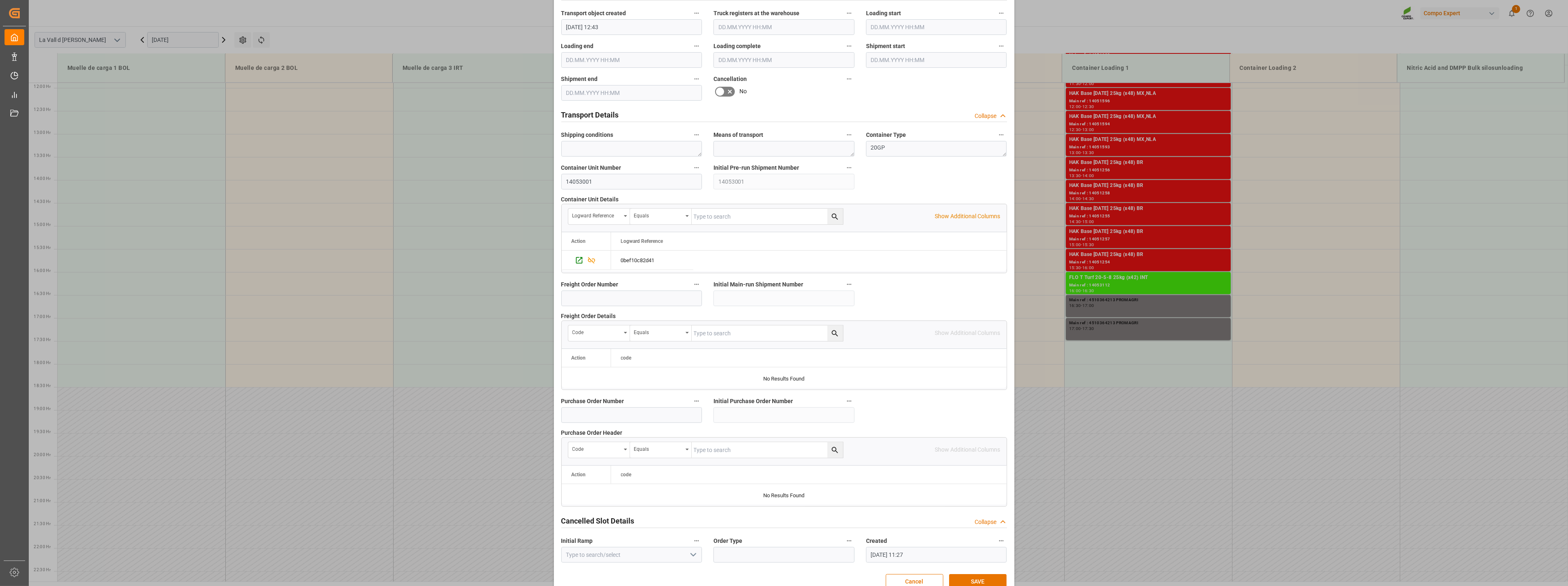
scroll to position [555, 0]
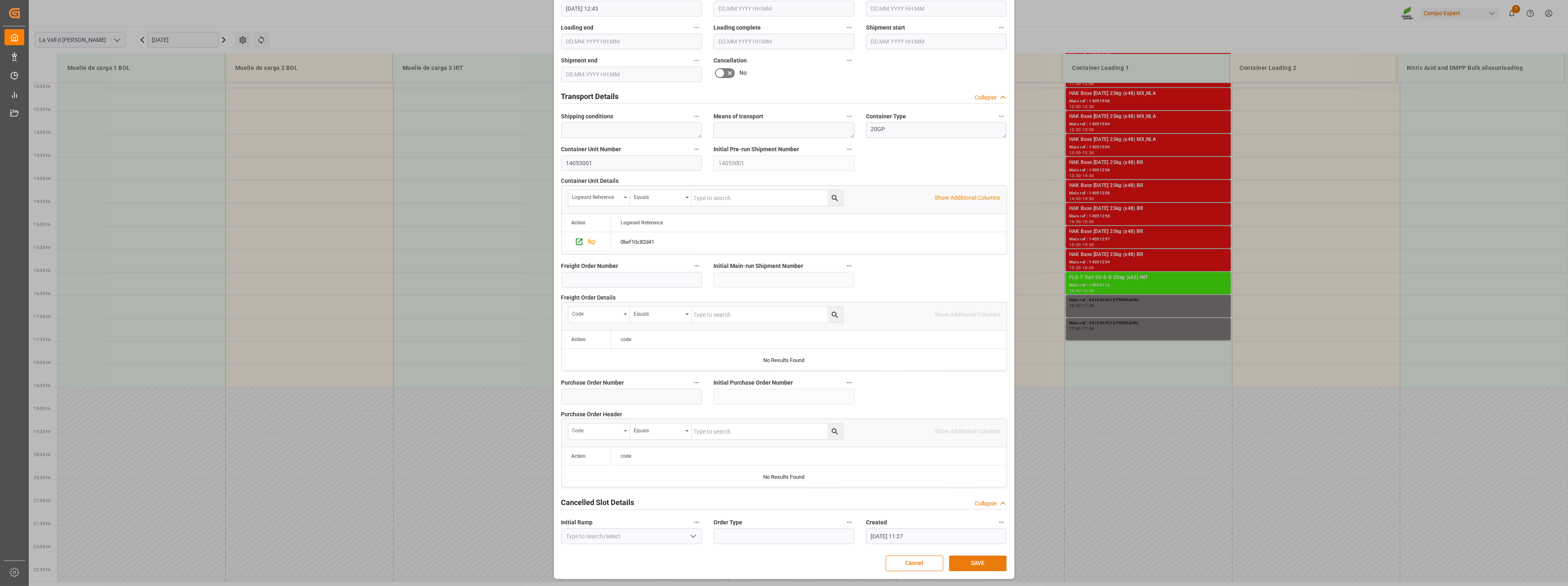
click at [981, 560] on button "SAVE" at bounding box center [978, 564] width 58 height 15
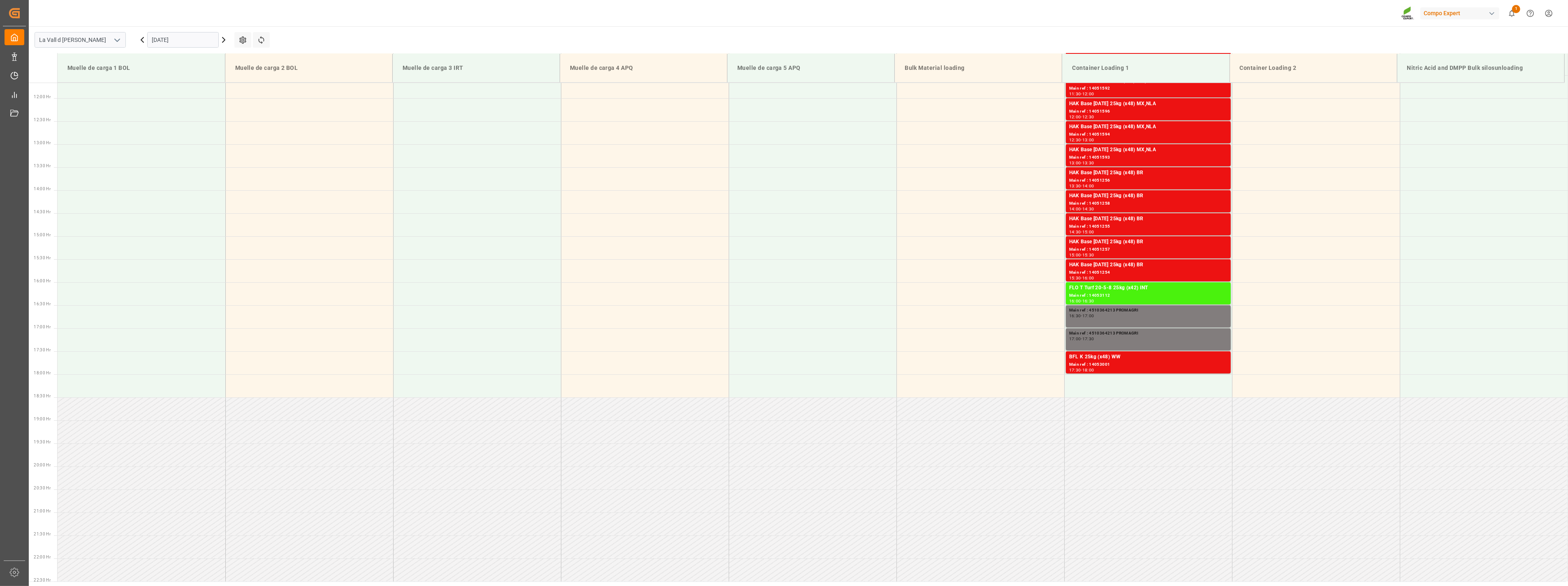
scroll to position [422, 0]
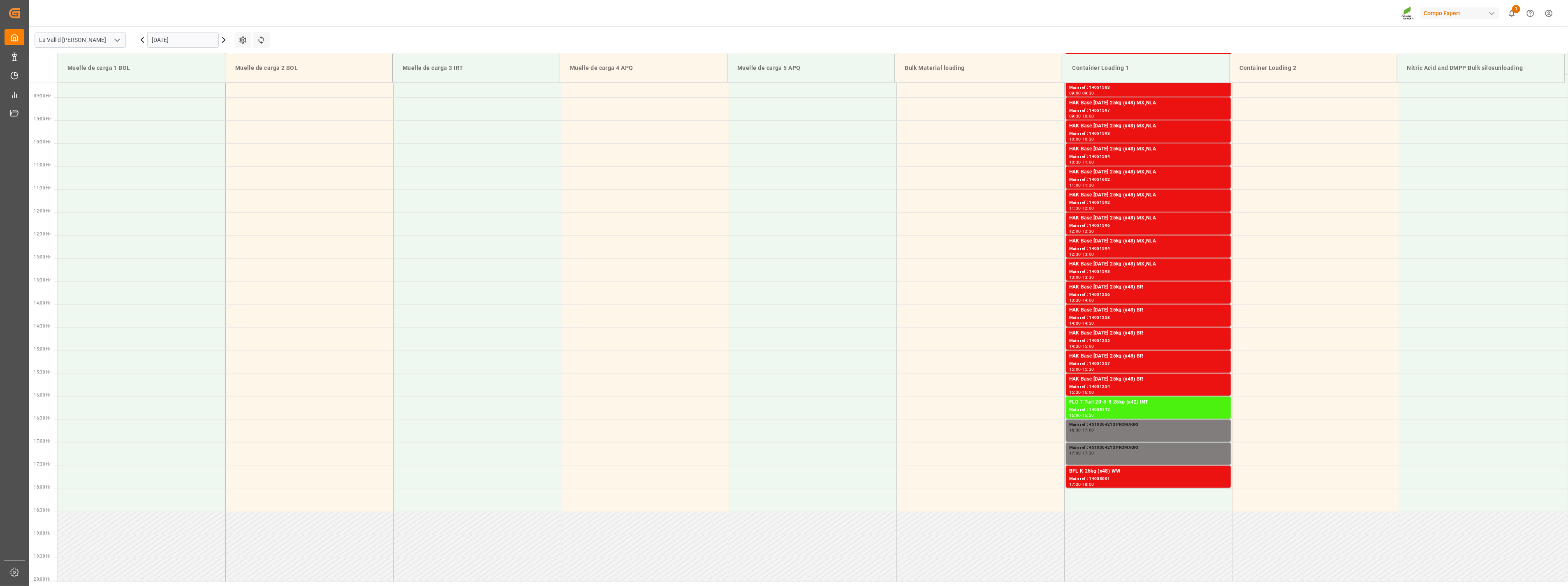
click at [162, 35] on input "[DATE]" at bounding box center [182, 40] width 72 height 15
click at [190, 107] on span "8" at bounding box center [190, 106] width 3 height 6
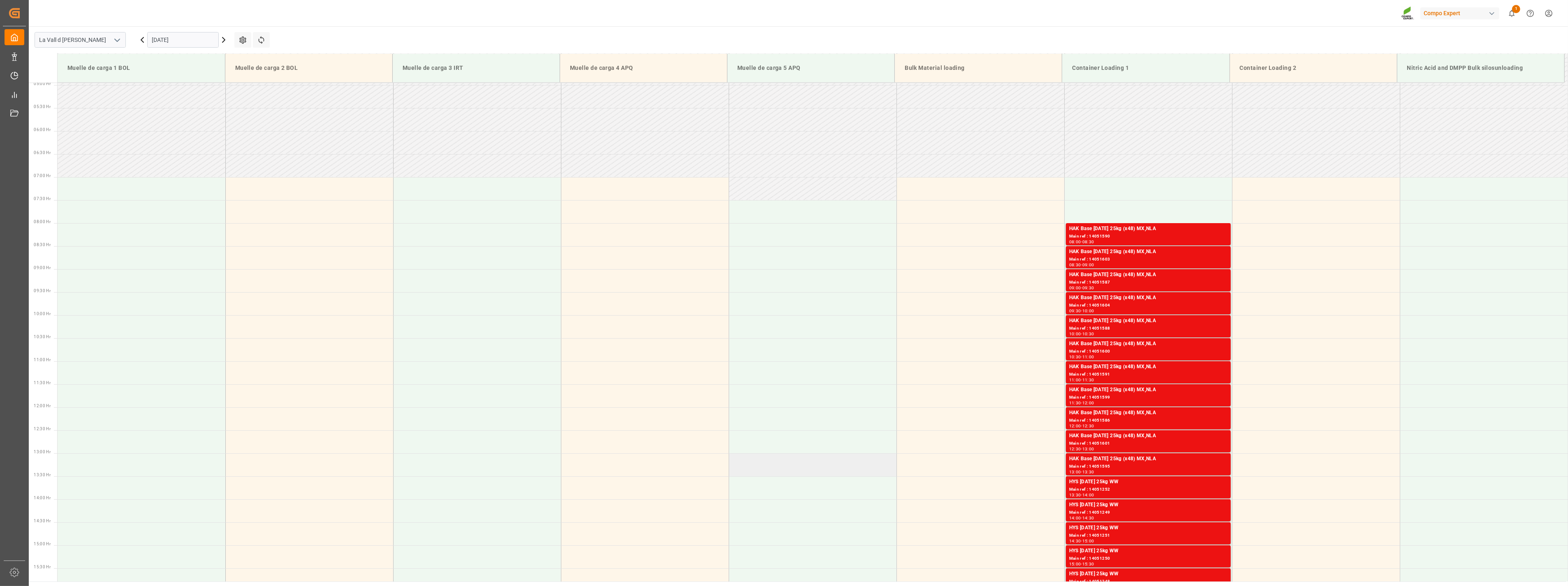
scroll to position [410, 0]
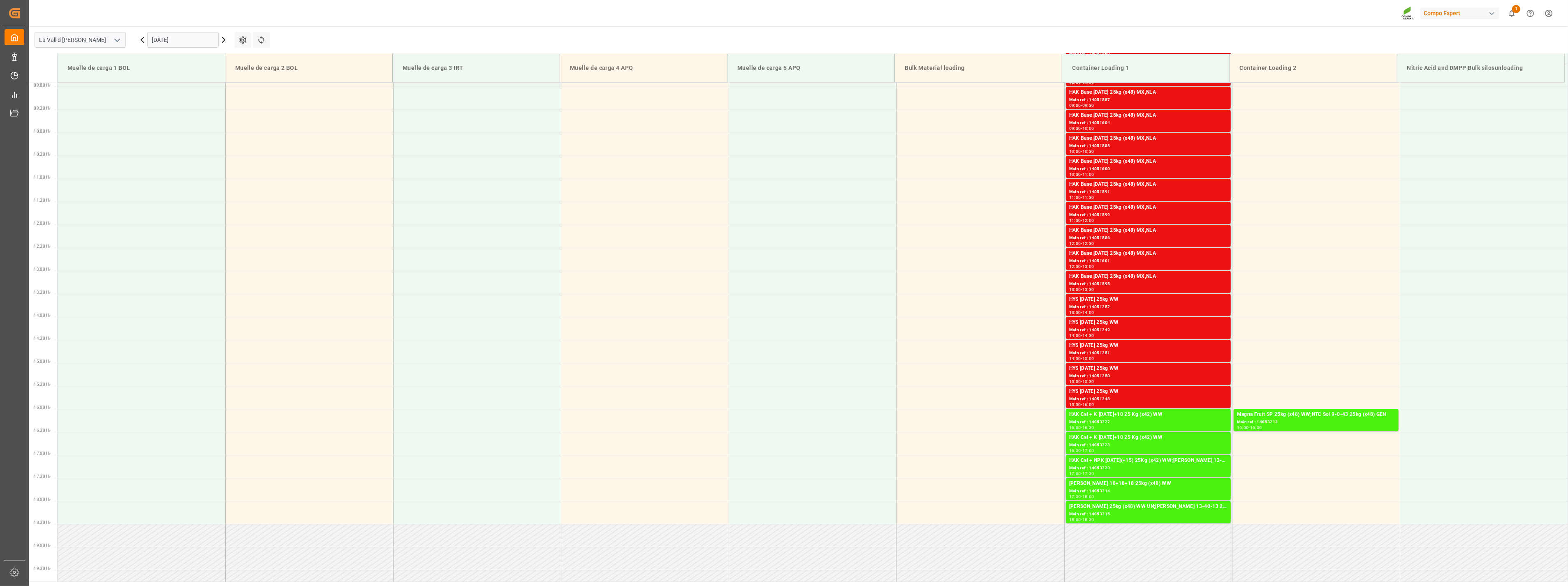
click at [189, 40] on input "[DATE]" at bounding box center [182, 40] width 72 height 15
